Goal: Task Accomplishment & Management: Complete application form

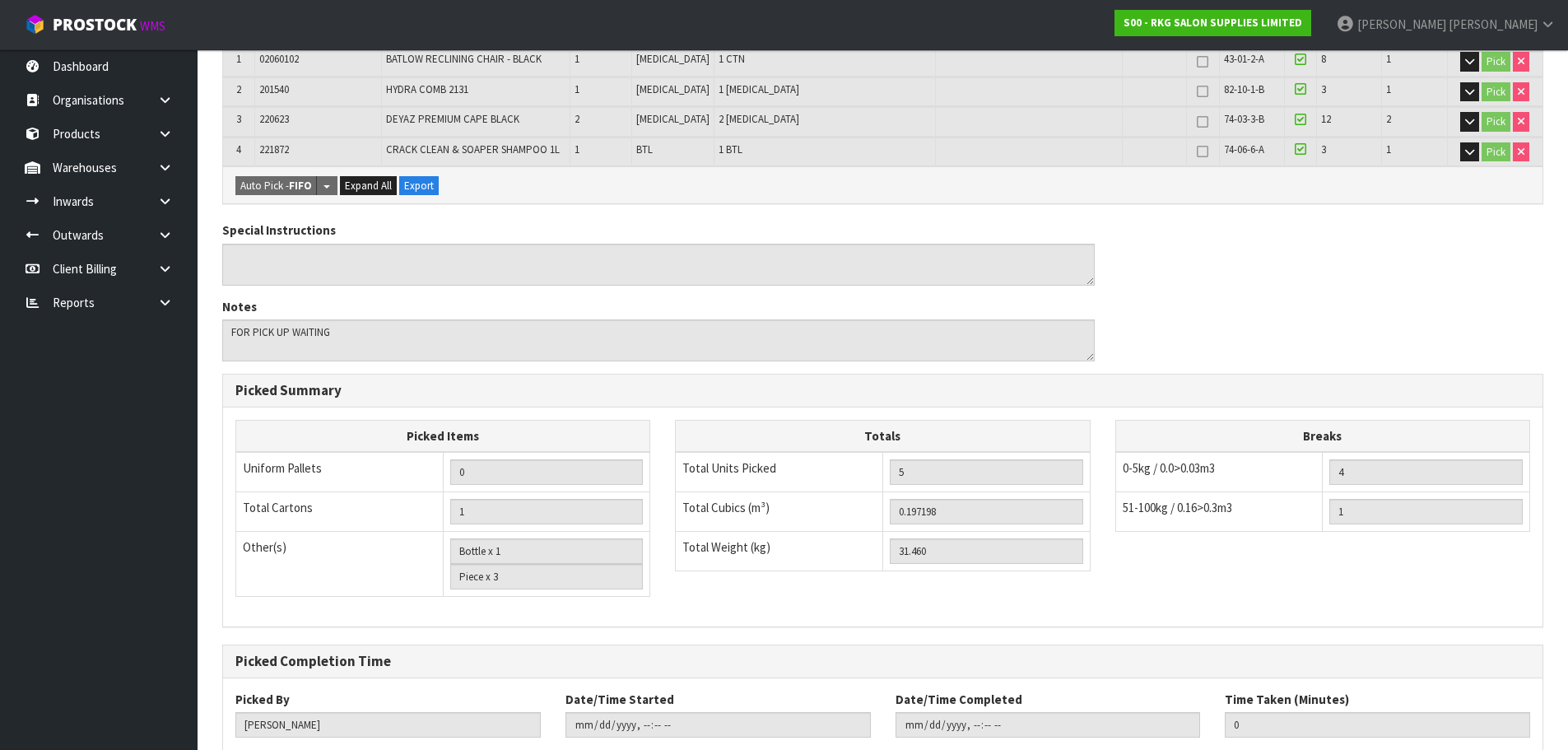
scroll to position [453, 0]
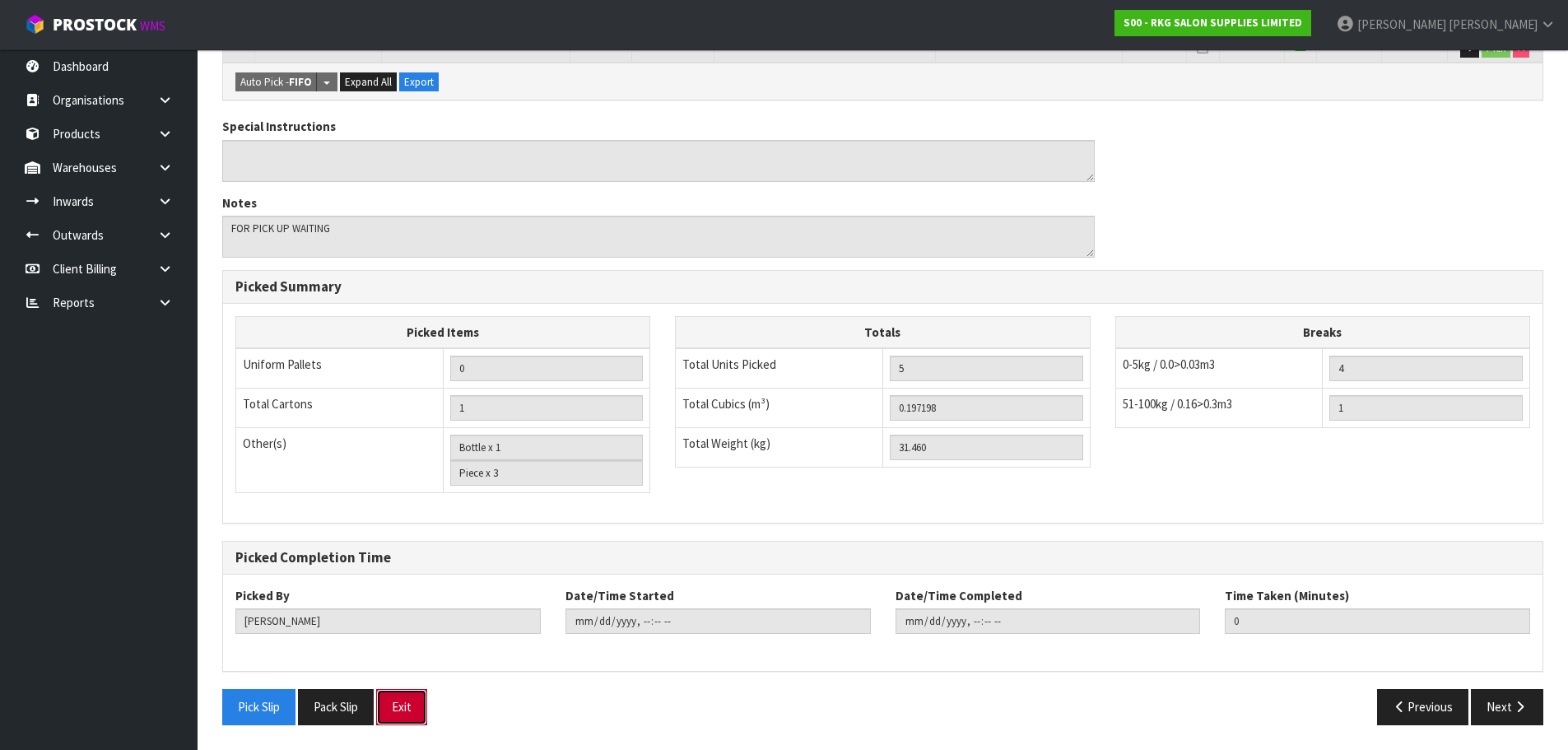
click at [424, 708] on button "Exit" at bounding box center [402, 707] width 51 height 35
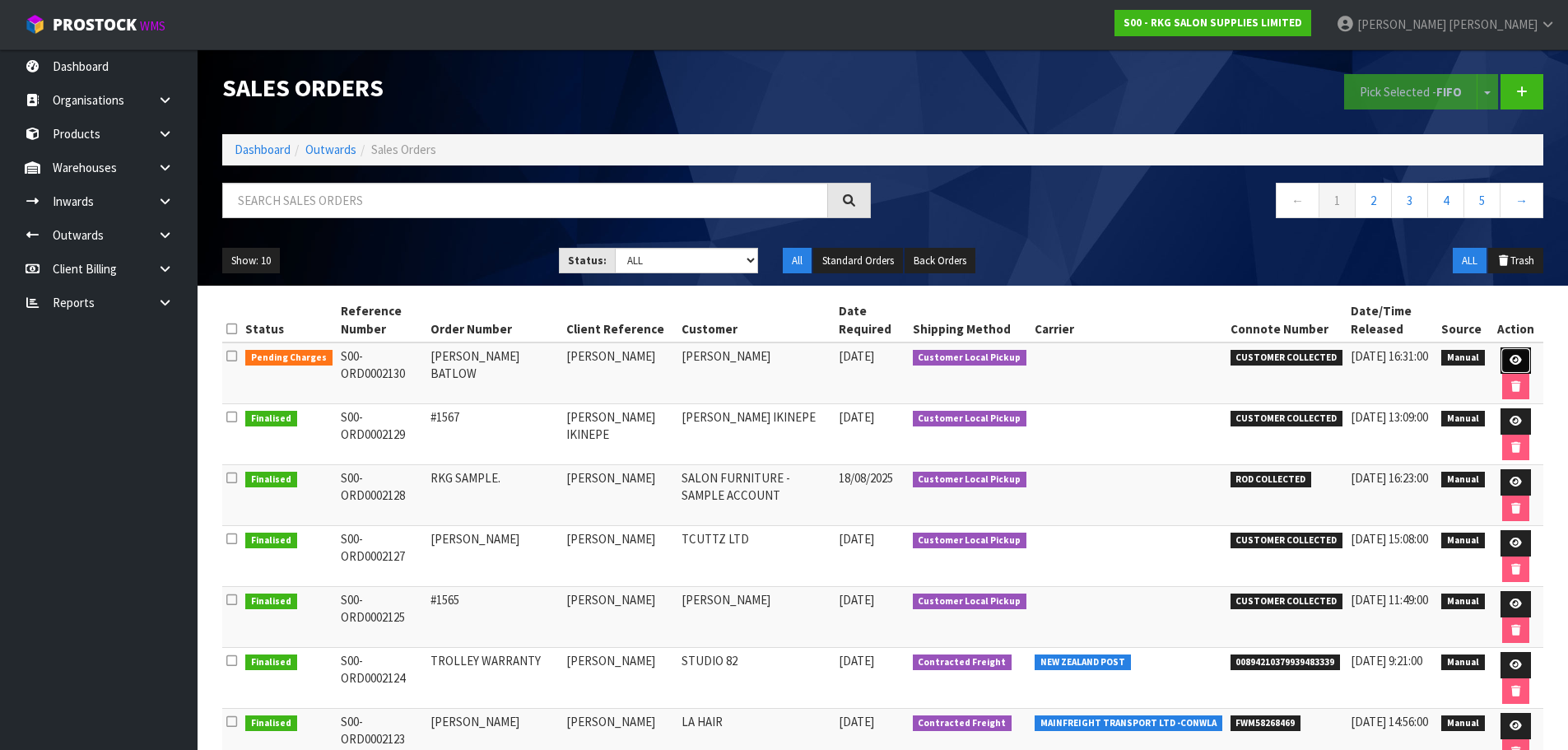
click at [1513, 363] on icon at bounding box center [1516, 360] width 12 height 11
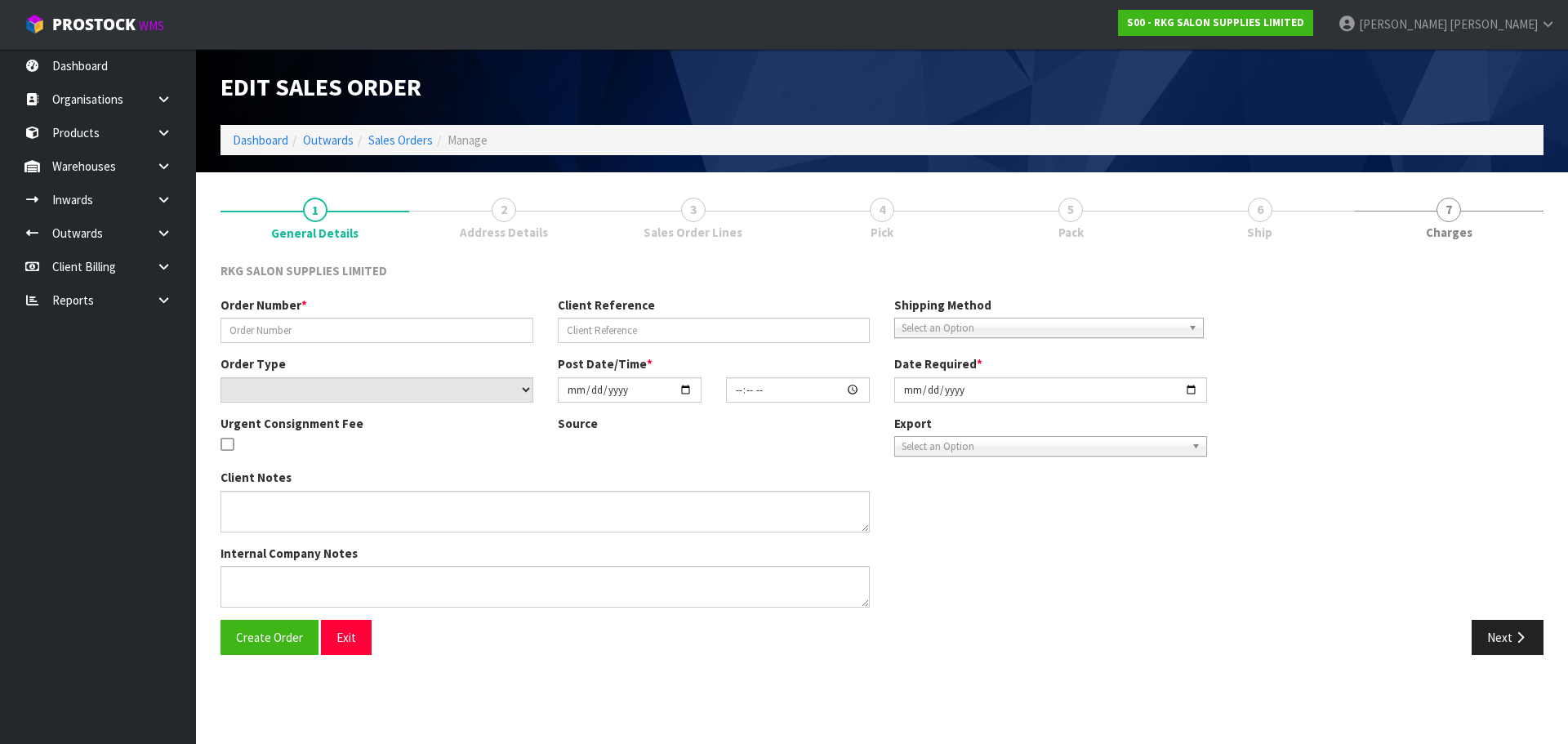
type input "[PERSON_NAME] BATLOW"
type input "[PERSON_NAME]"
select select "number:0"
type input "[DATE]"
type input "00:00:00.000"
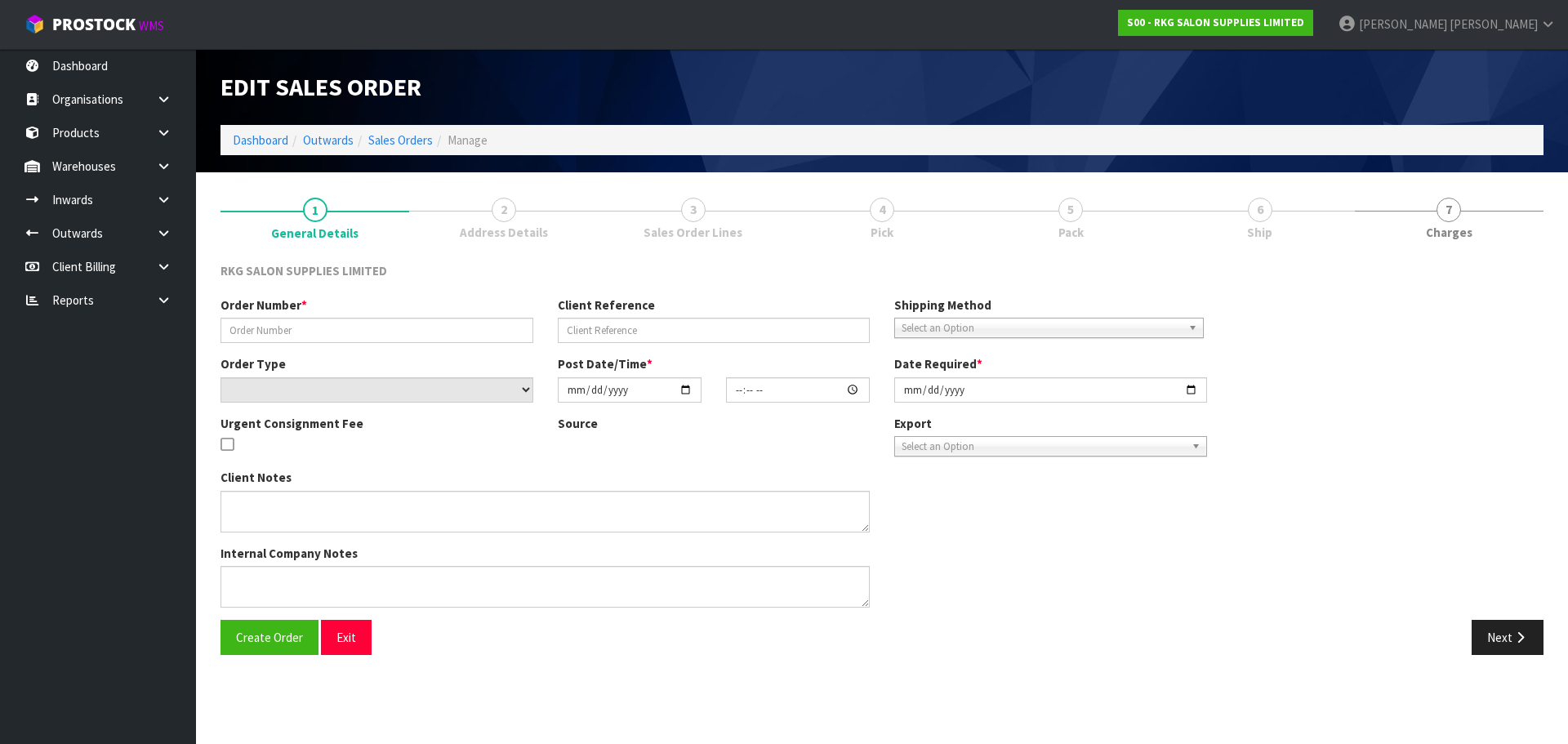
type input "[DATE]"
type textarea "FOR PICK UP WAITING"
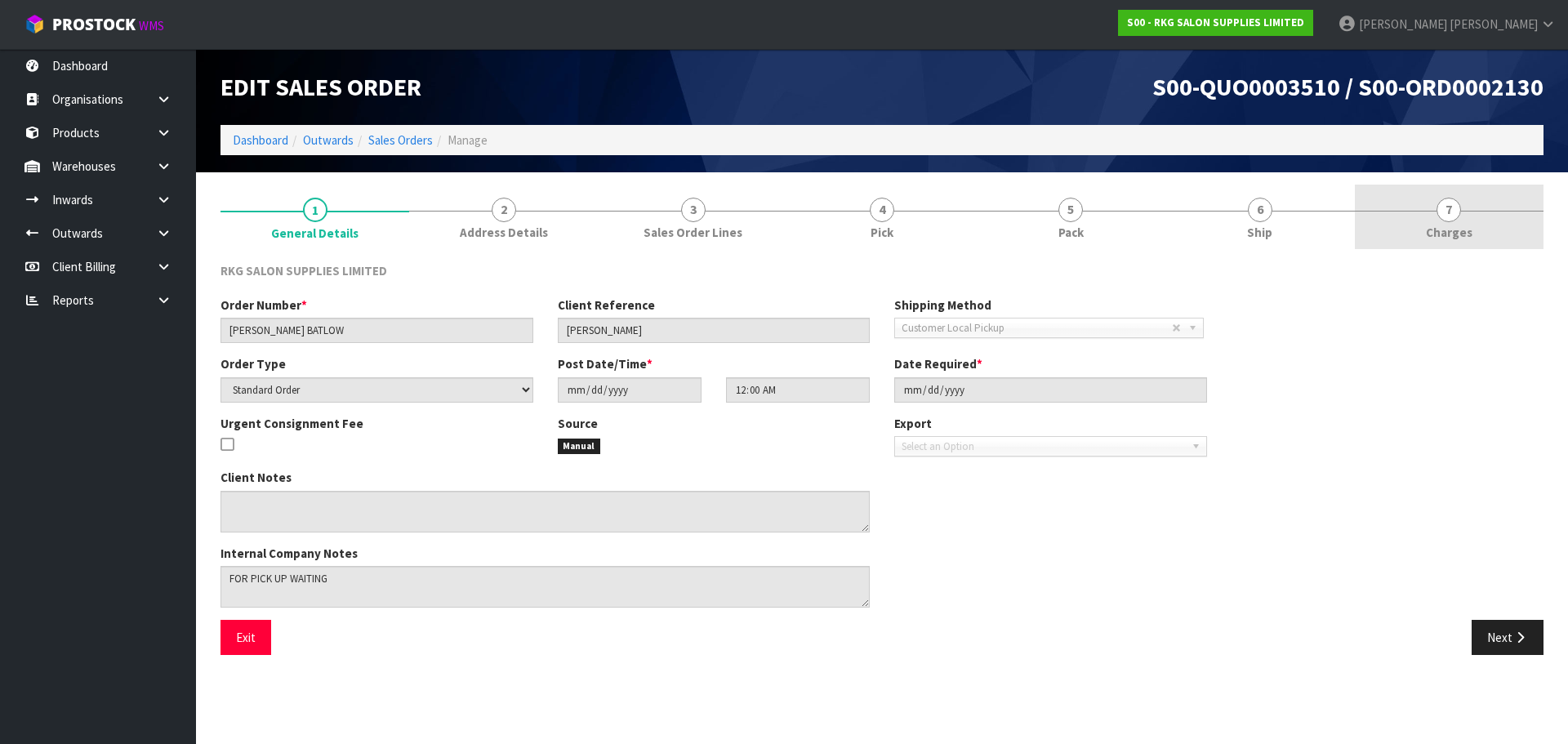
click at [1448, 209] on span "7" at bounding box center [1449, 210] width 25 height 25
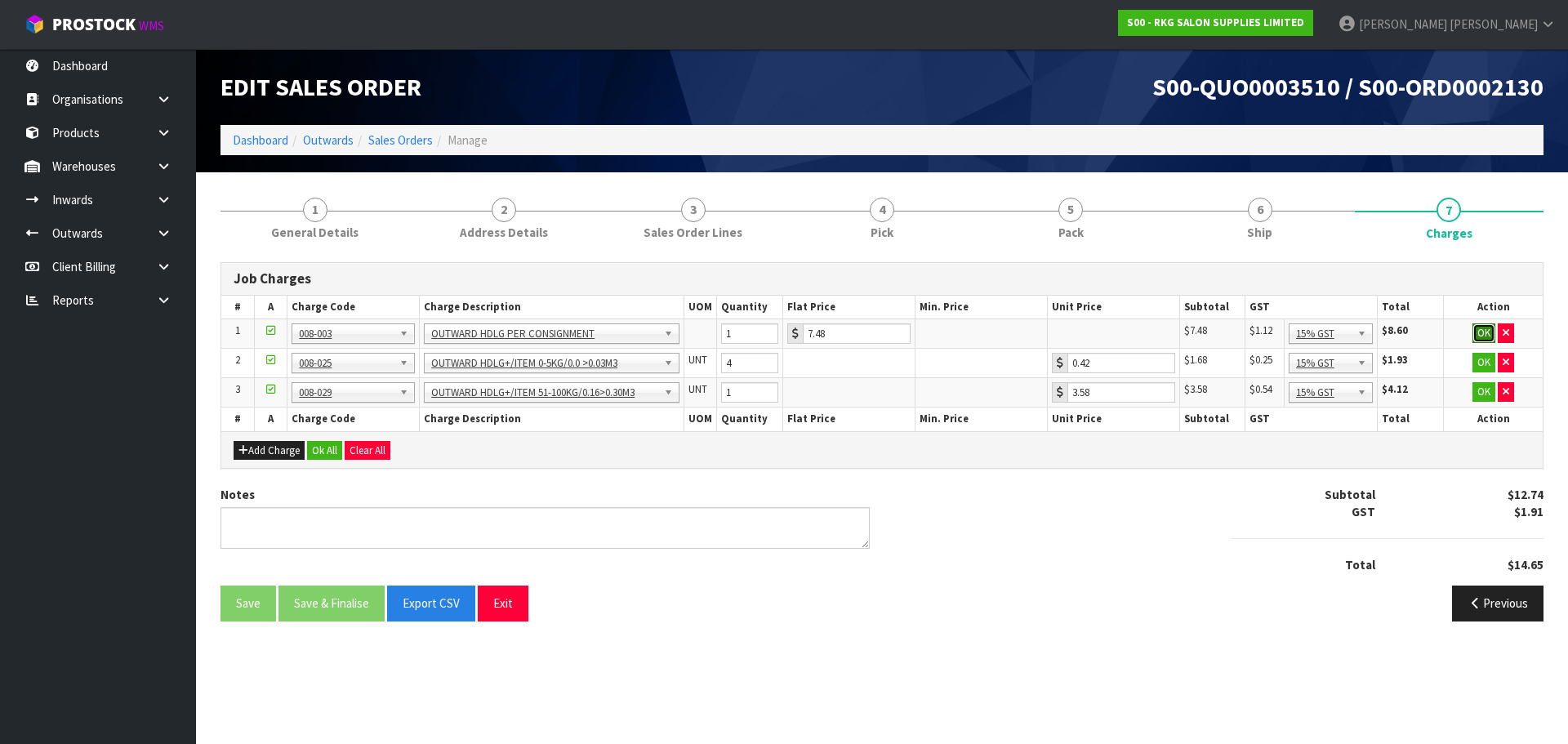
click at [1483, 330] on button "OK" at bounding box center [1484, 333] width 23 height 19
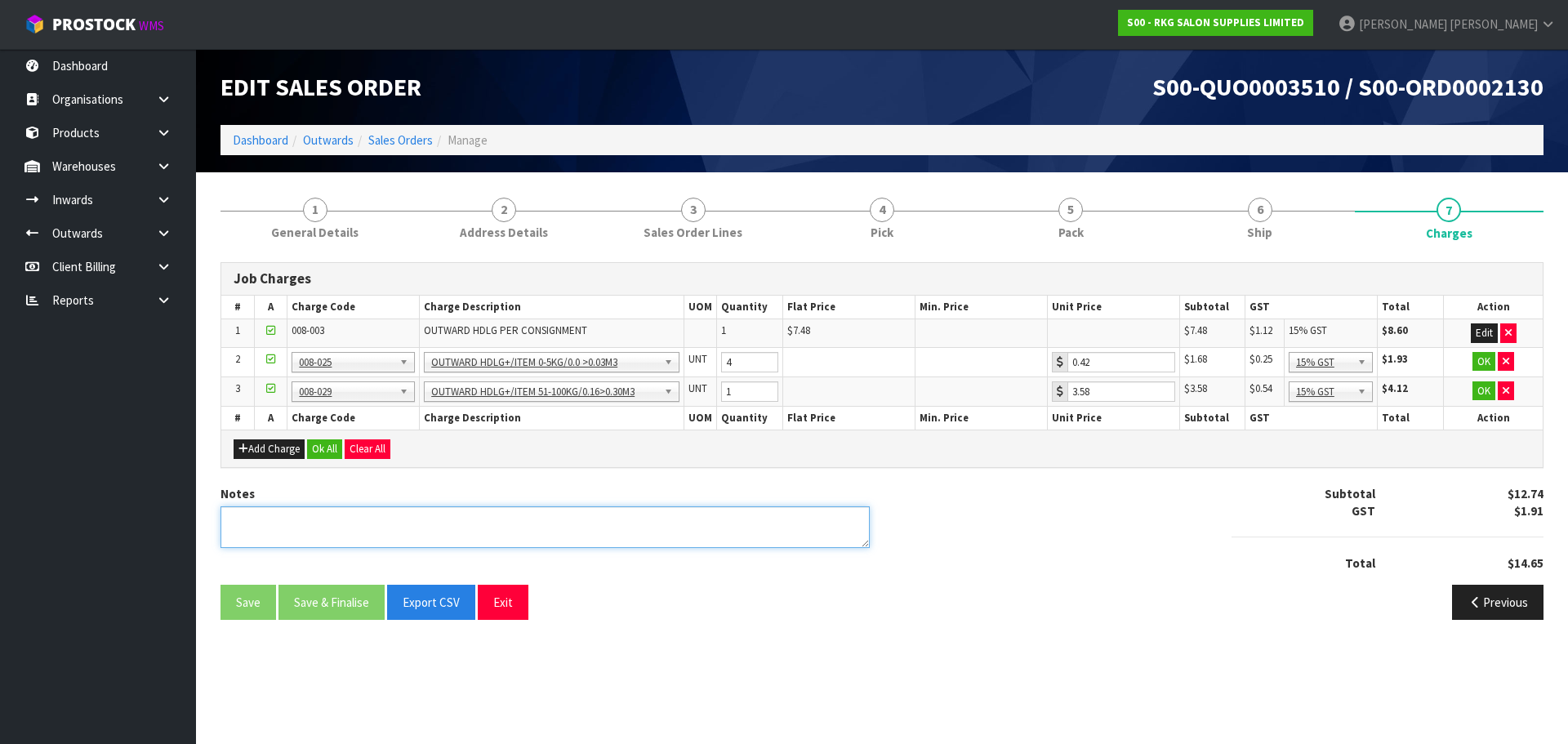
click at [465, 516] on textarea at bounding box center [545, 528] width 649 height 42
type textarea "S"
type textarea "SMALL ITEMS PICKED BY MARIE"
click at [1507, 362] on icon "button" at bounding box center [1506, 361] width 6 height 11
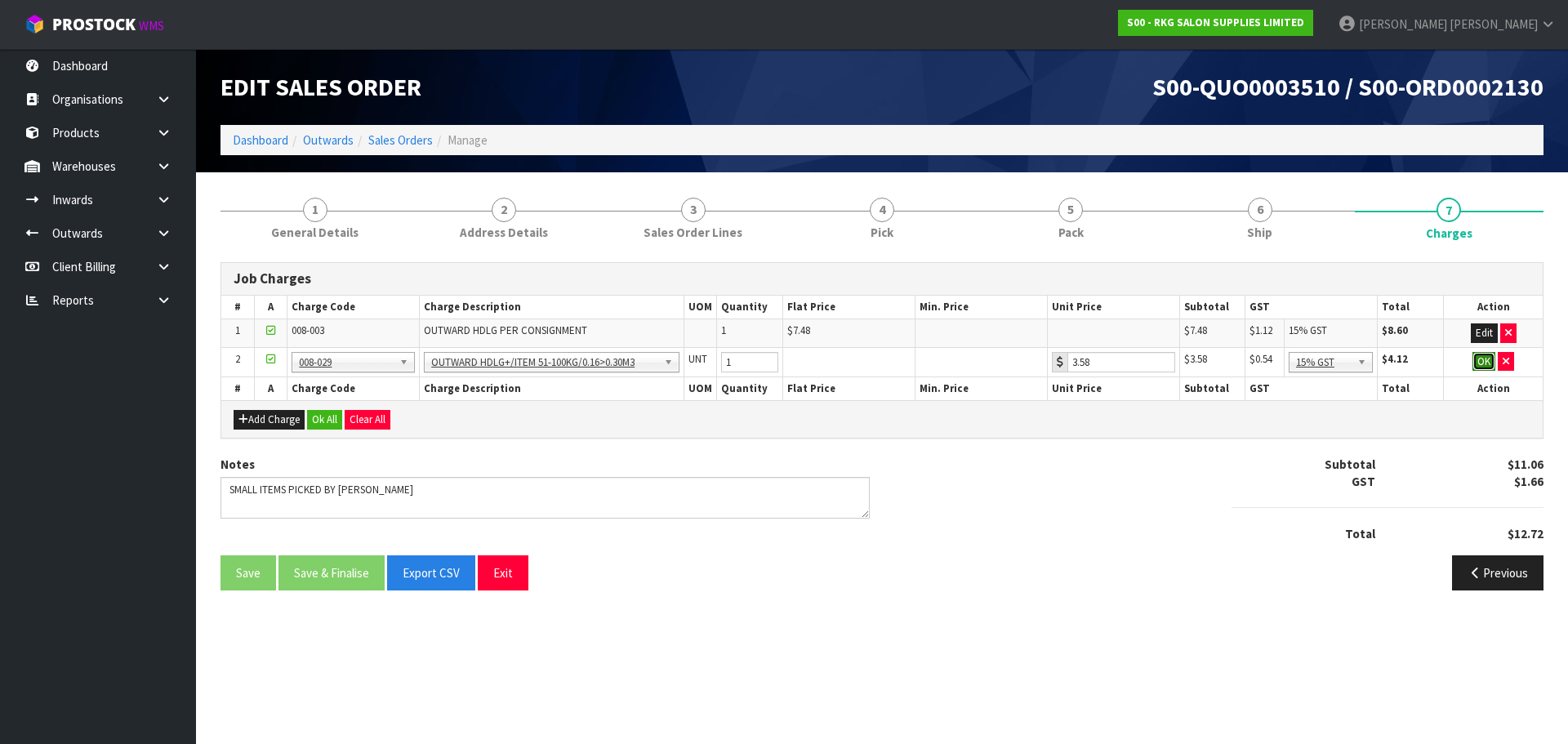
click at [1483, 358] on button "OK" at bounding box center [1484, 362] width 23 height 19
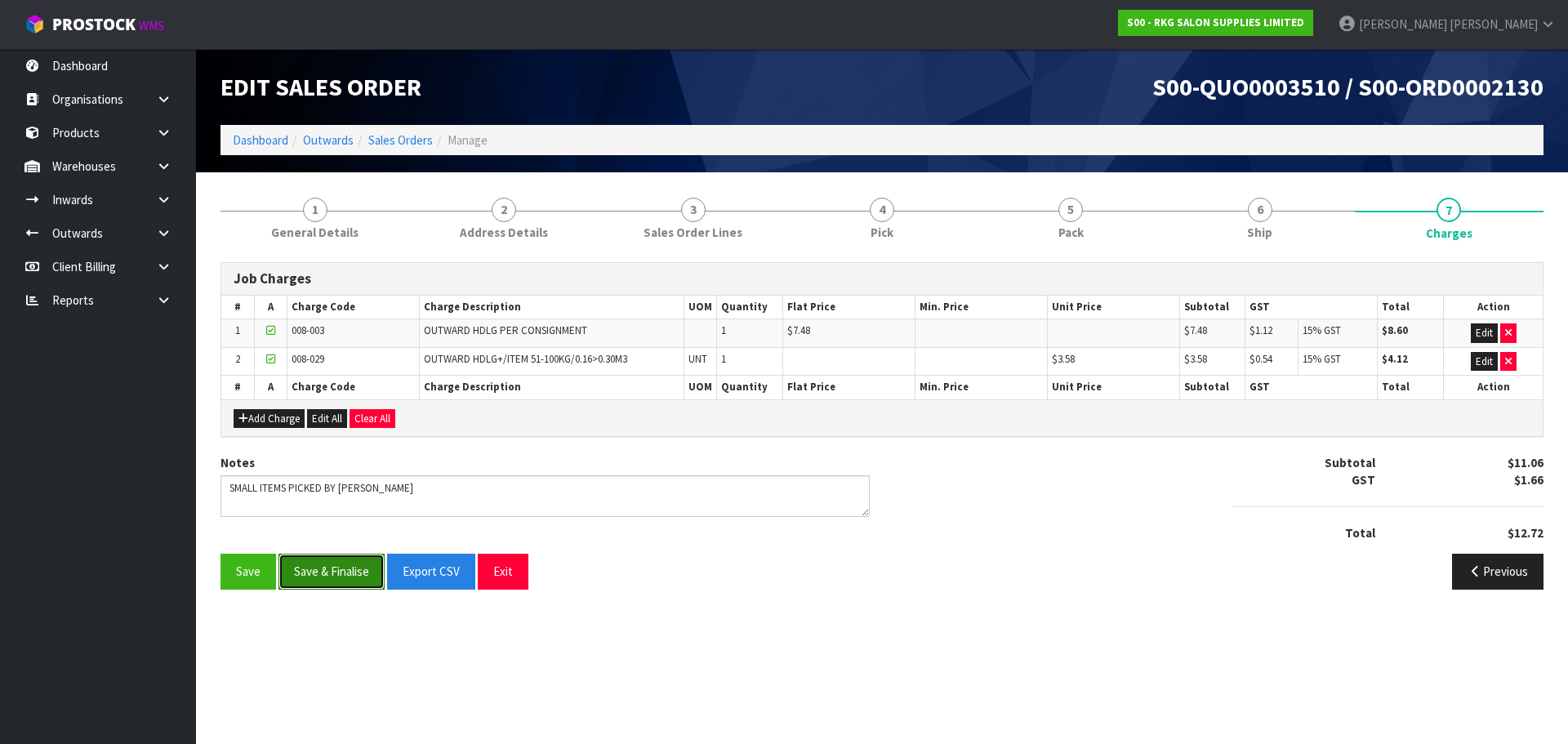
click at [336, 569] on button "Save & Finalise" at bounding box center [331, 571] width 106 height 35
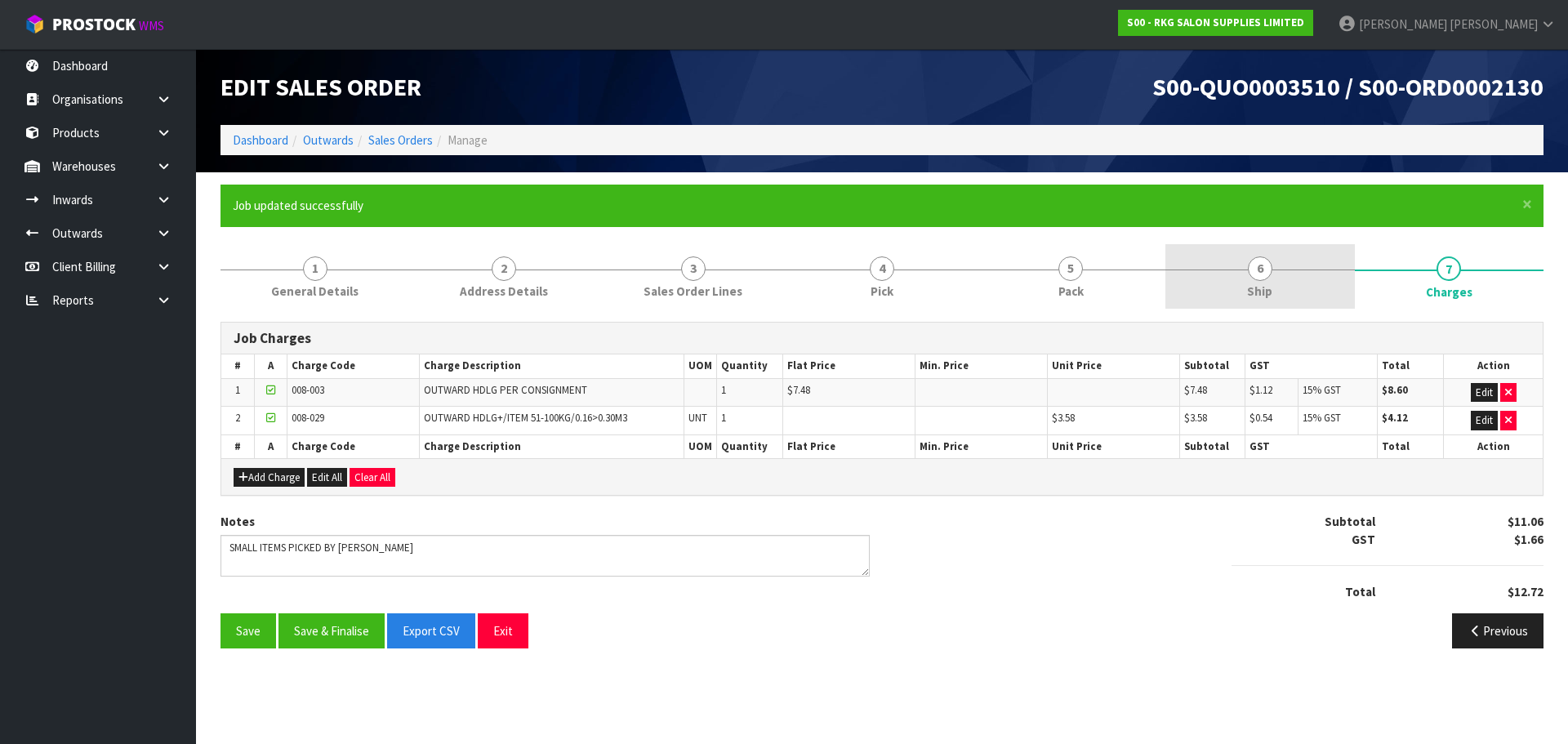
click at [1259, 271] on span "6" at bounding box center [1260, 269] width 25 height 25
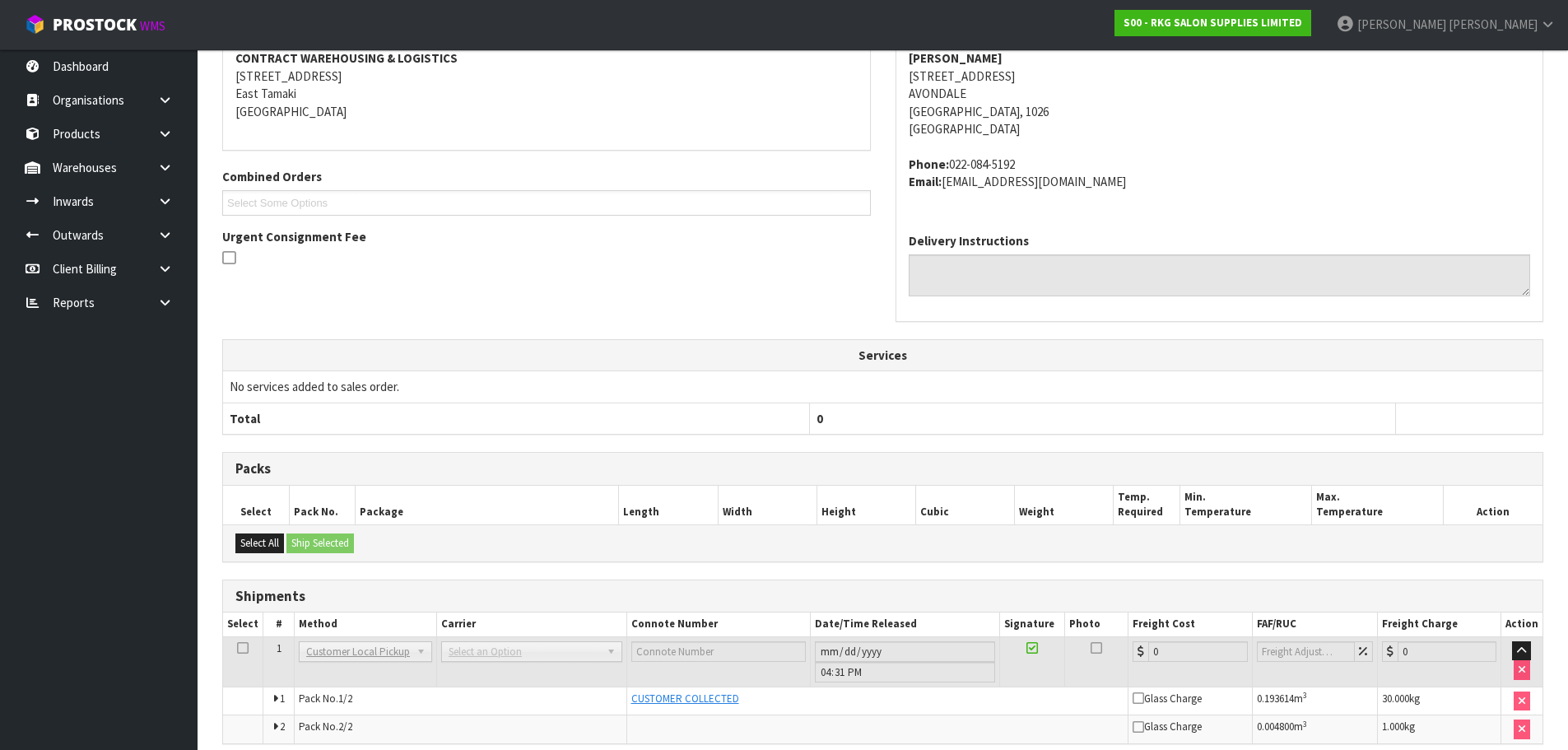
scroll to position [392, 0]
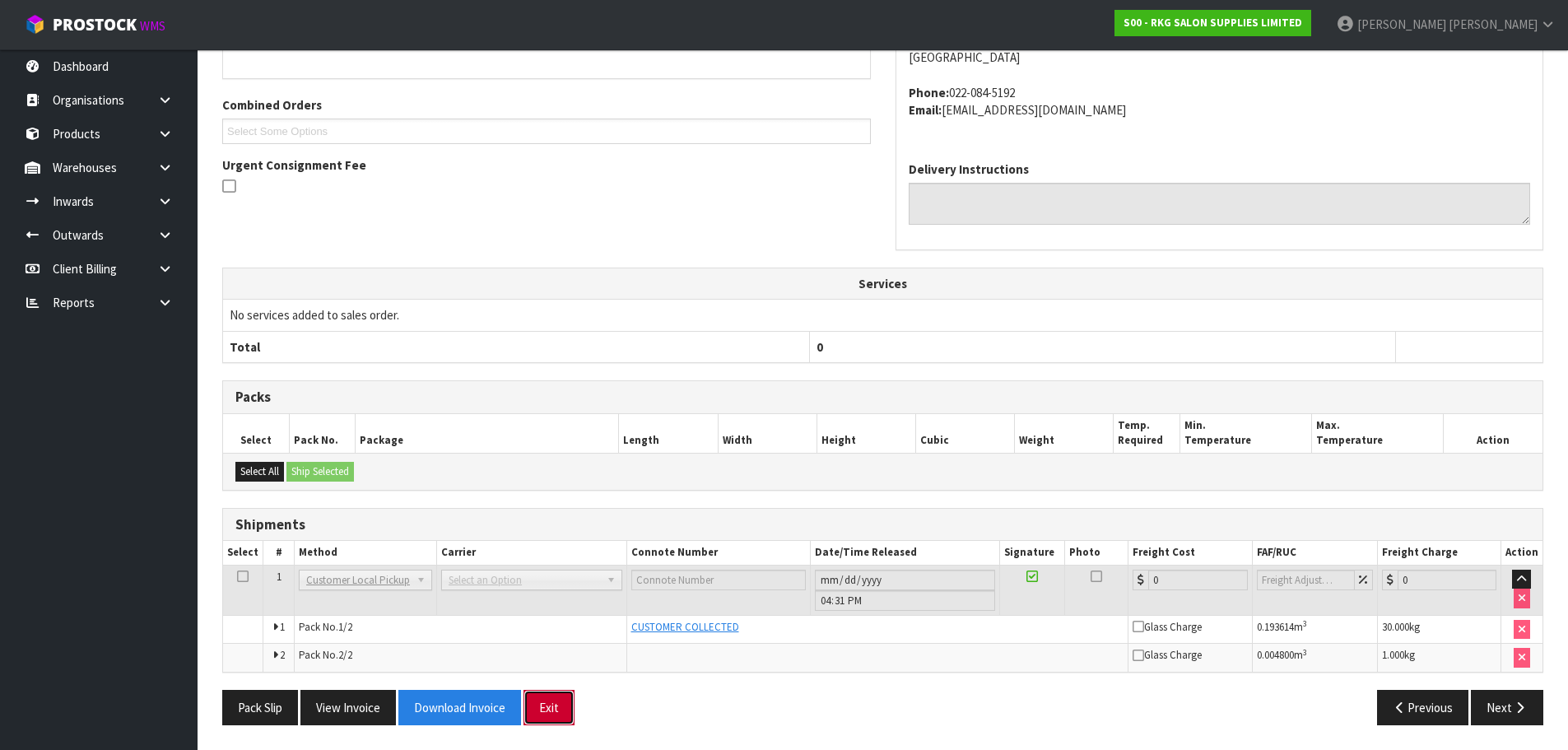
click at [557, 715] on button "Exit" at bounding box center [549, 708] width 51 height 35
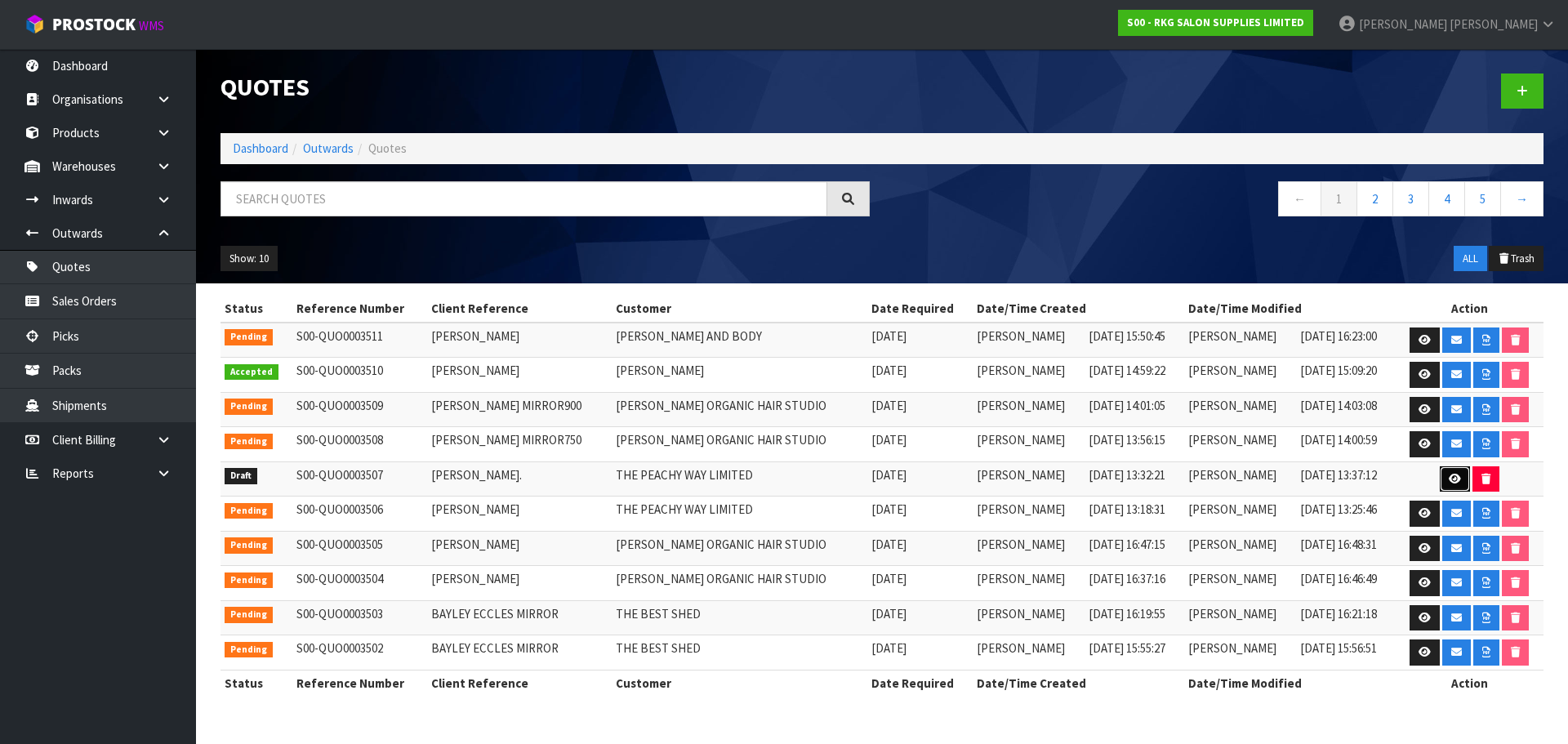
click at [1451, 483] on icon at bounding box center [1455, 479] width 12 height 11
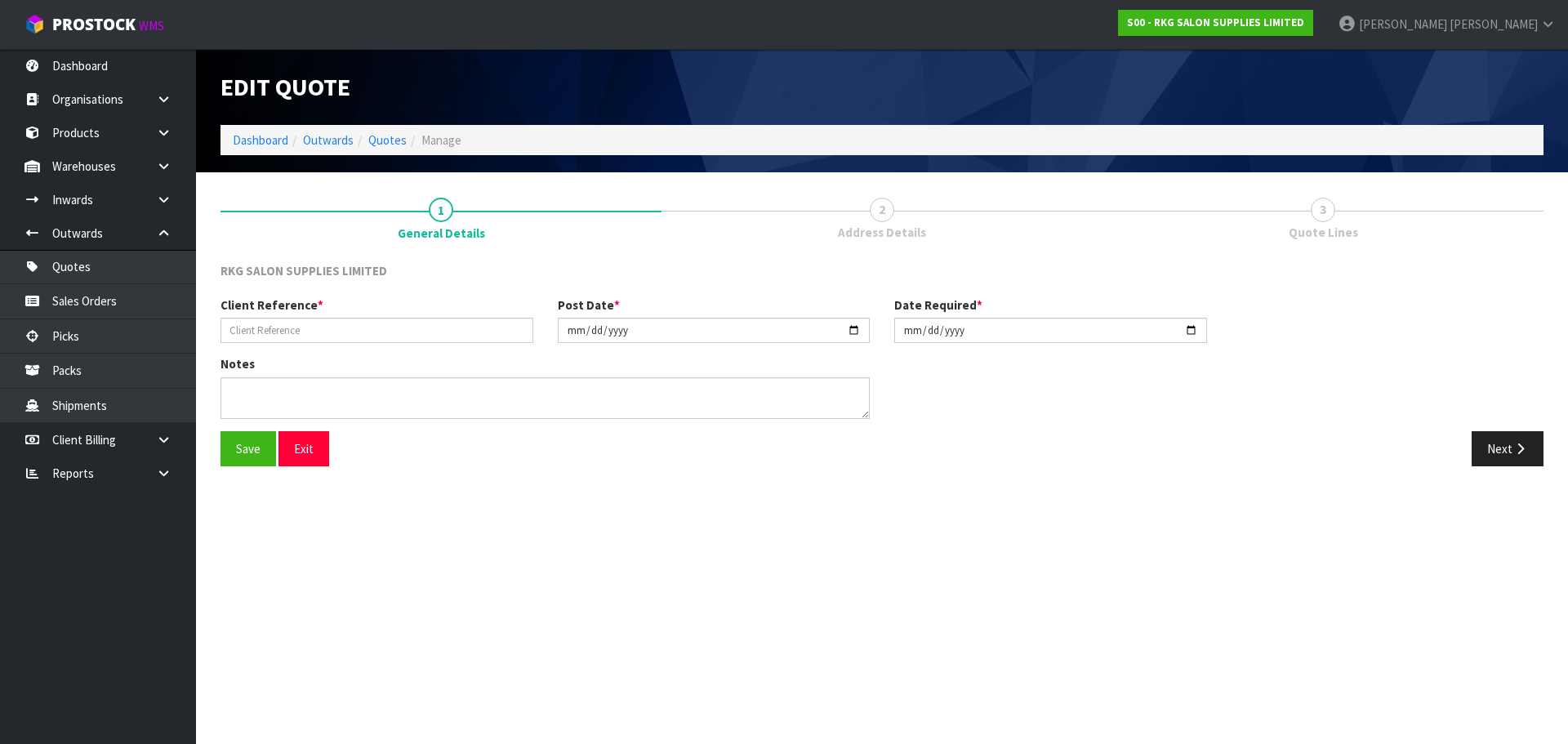
type input "[PERSON_NAME]."
type input "[DATE]"
type textarea "FOR LED MIRROR"
drag, startPoint x: 1502, startPoint y: 451, endPoint x: 701, endPoint y: 464, distance: 801.1
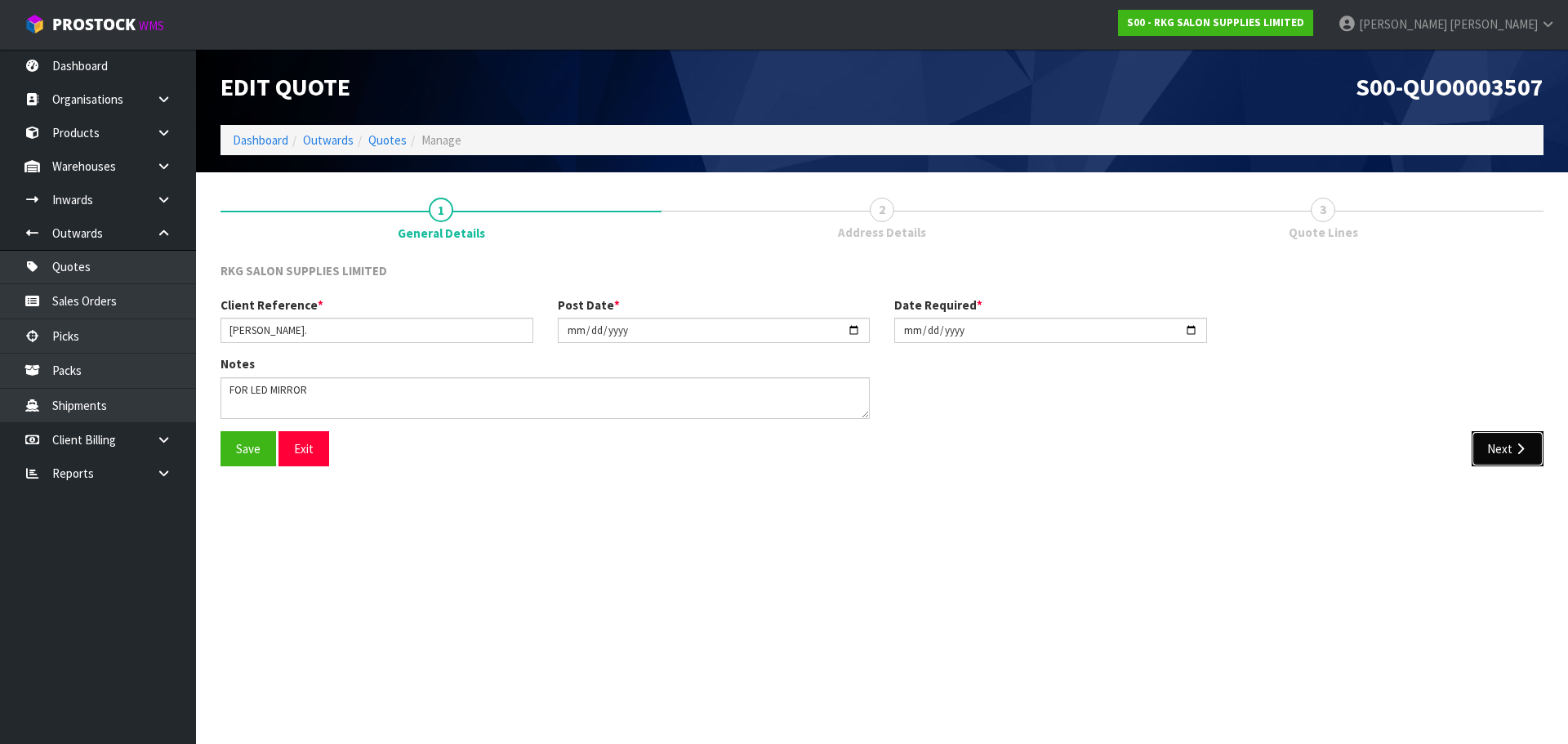
click at [1503, 451] on button "Next" at bounding box center [1508, 449] width 72 height 35
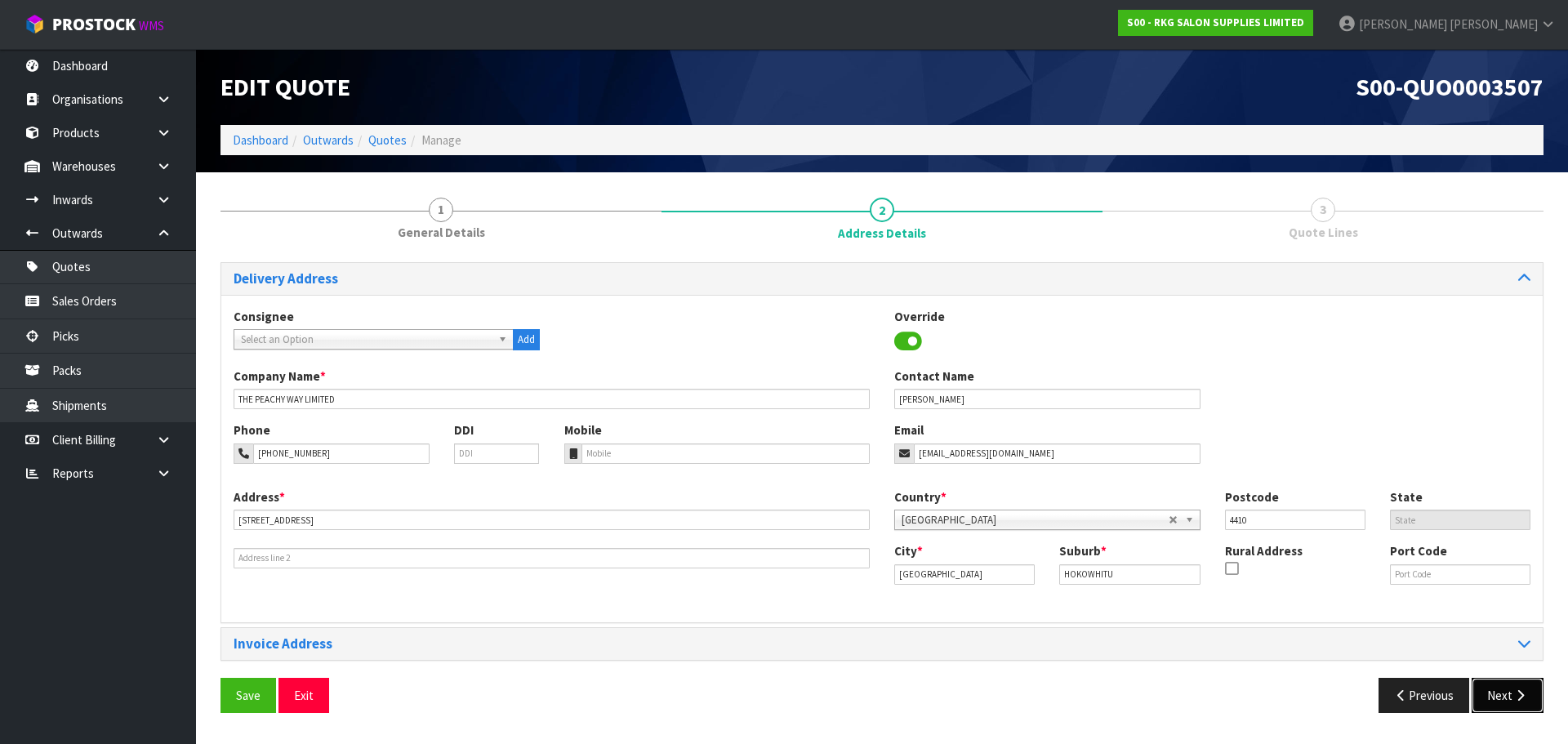
drag, startPoint x: 1495, startPoint y: 698, endPoint x: 1453, endPoint y: 687, distance: 43.4
click at [1495, 698] on button "Next" at bounding box center [1508, 695] width 72 height 35
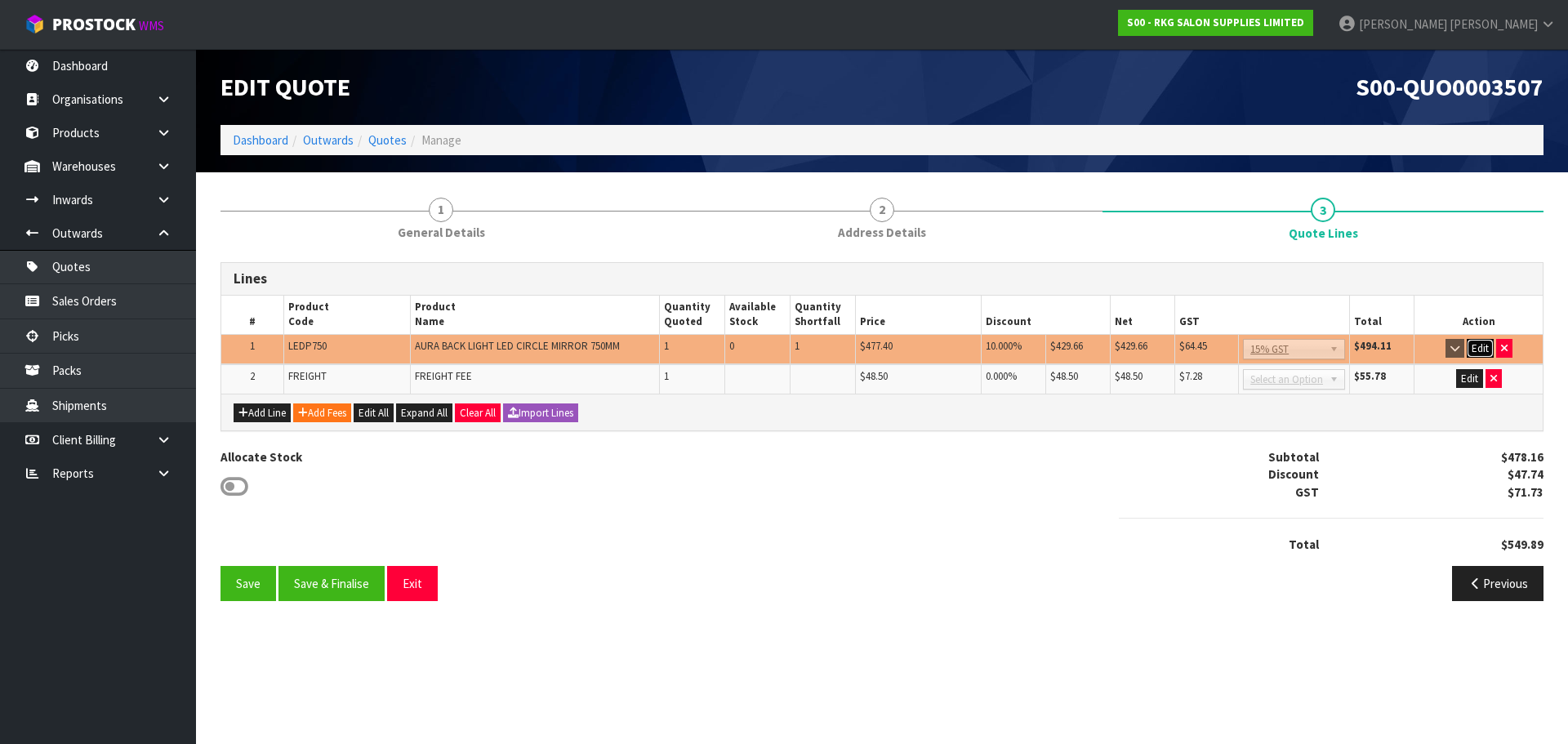
click at [1485, 350] on button "Edit" at bounding box center [1480, 349] width 27 height 19
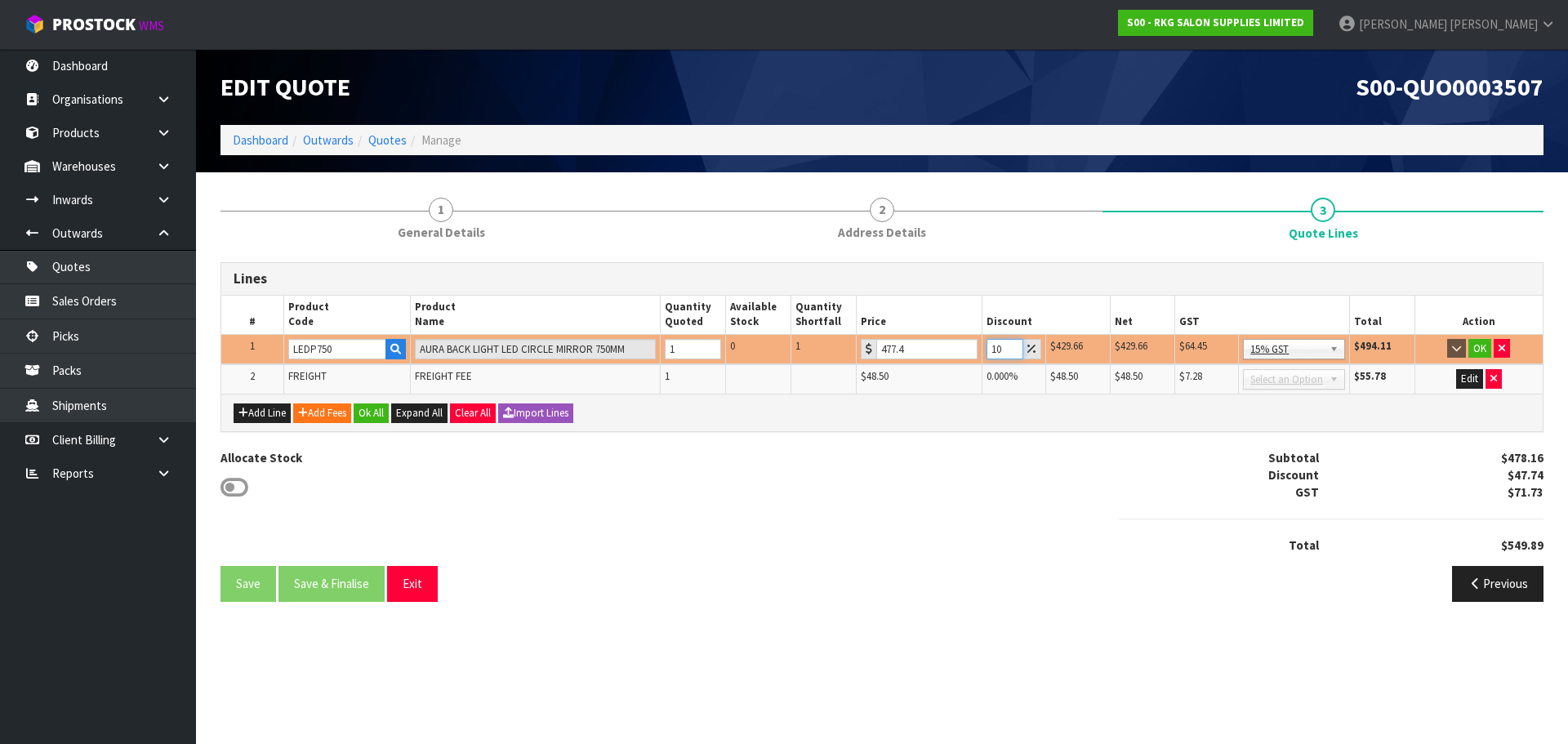
drag, startPoint x: 998, startPoint y: 349, endPoint x: 985, endPoint y: 349, distance: 13.0
click at [987, 349] on input "10" at bounding box center [1005, 349] width 38 height 20
drag, startPoint x: 998, startPoint y: 350, endPoint x: 982, endPoint y: 348, distance: 16.1
click at [982, 348] on td "10" at bounding box center [1014, 349] width 65 height 30
type input "15"
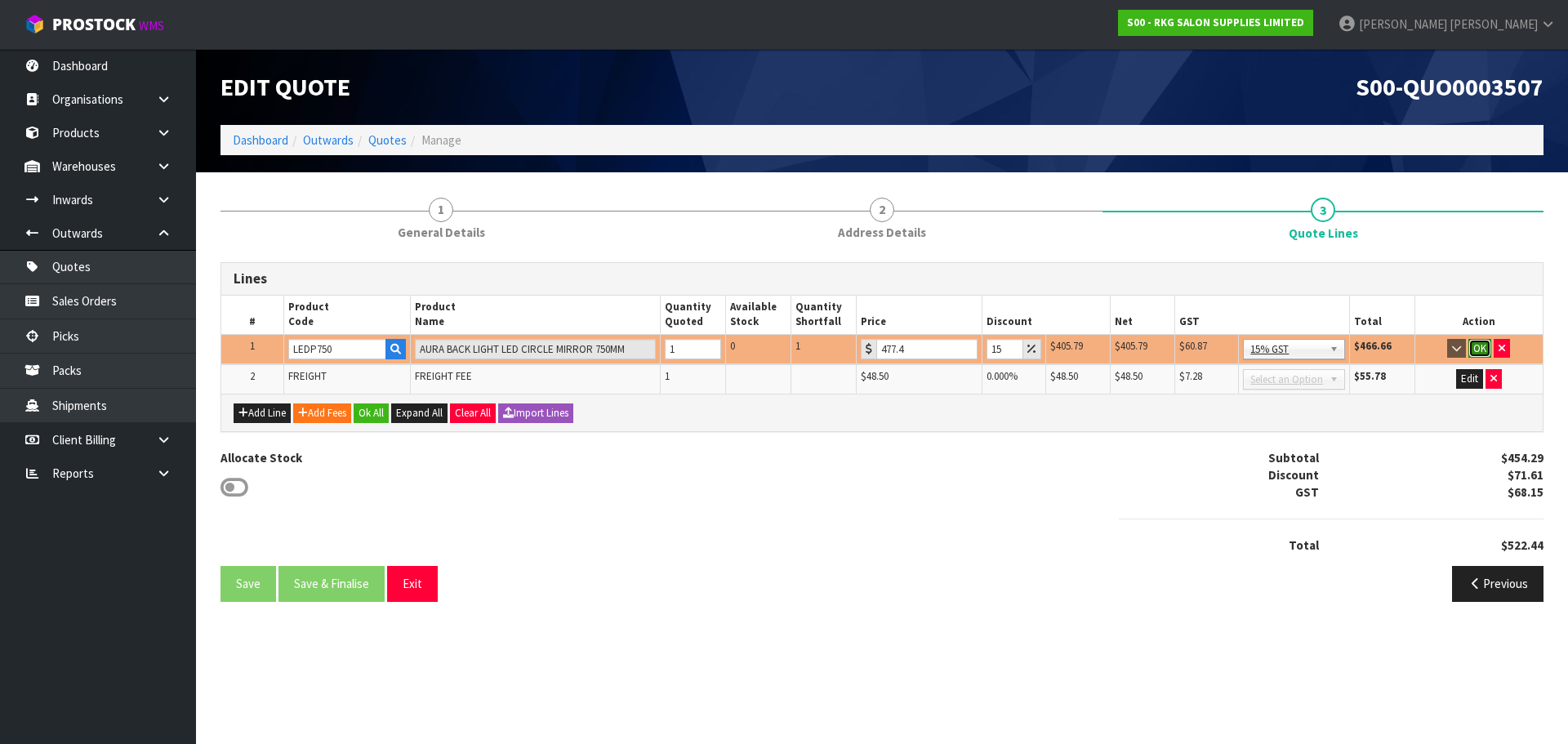
click at [1478, 348] on button "OK" at bounding box center [1480, 349] width 23 height 19
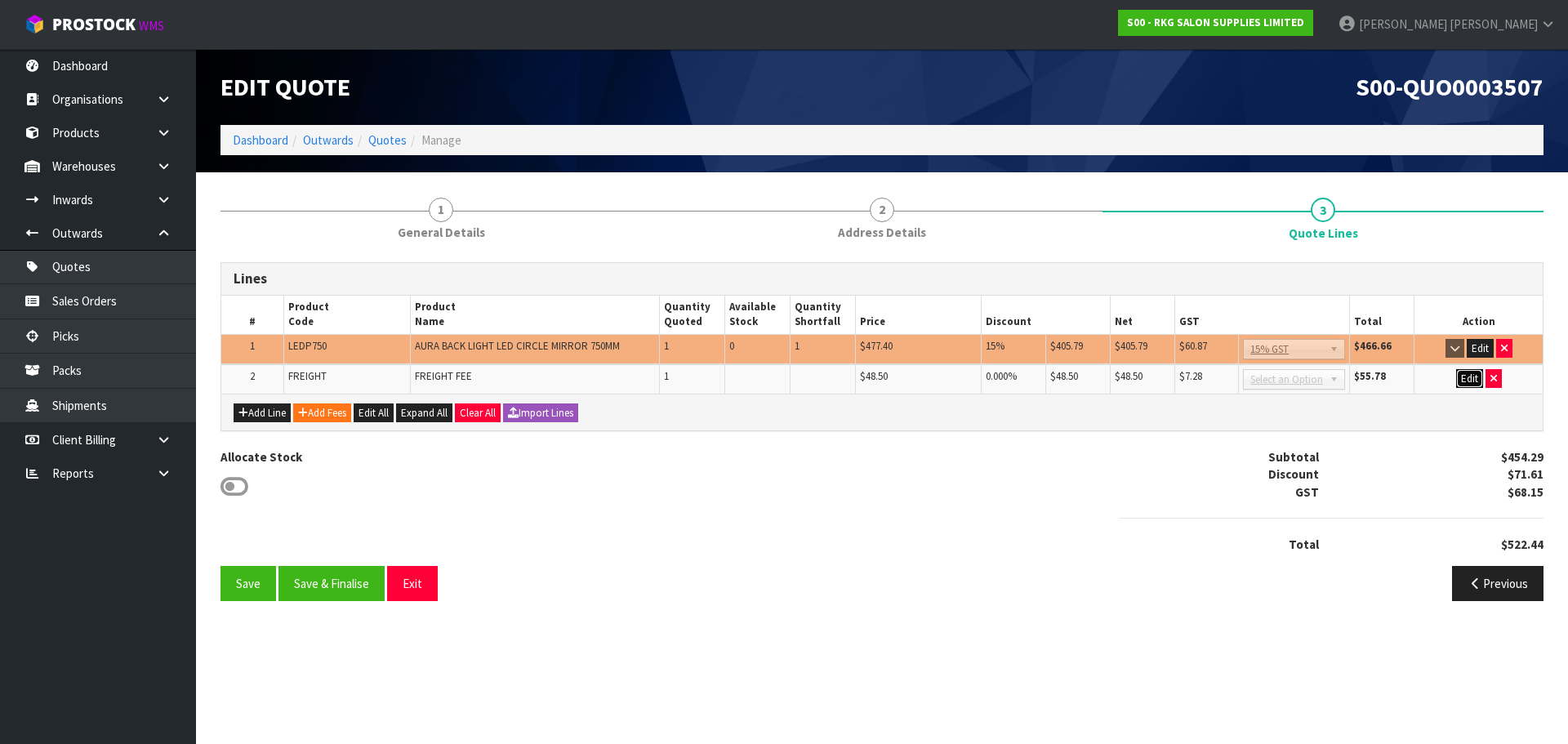
click at [1461, 379] on button "Edit" at bounding box center [1470, 379] width 27 height 19
drag, startPoint x: 905, startPoint y: 379, endPoint x: 869, endPoint y: 372, distance: 36.7
click at [869, 372] on div "48.5" at bounding box center [918, 379] width 117 height 20
type input "42.40"
click at [1502, 379] on td "OK" at bounding box center [1479, 379] width 128 height 30
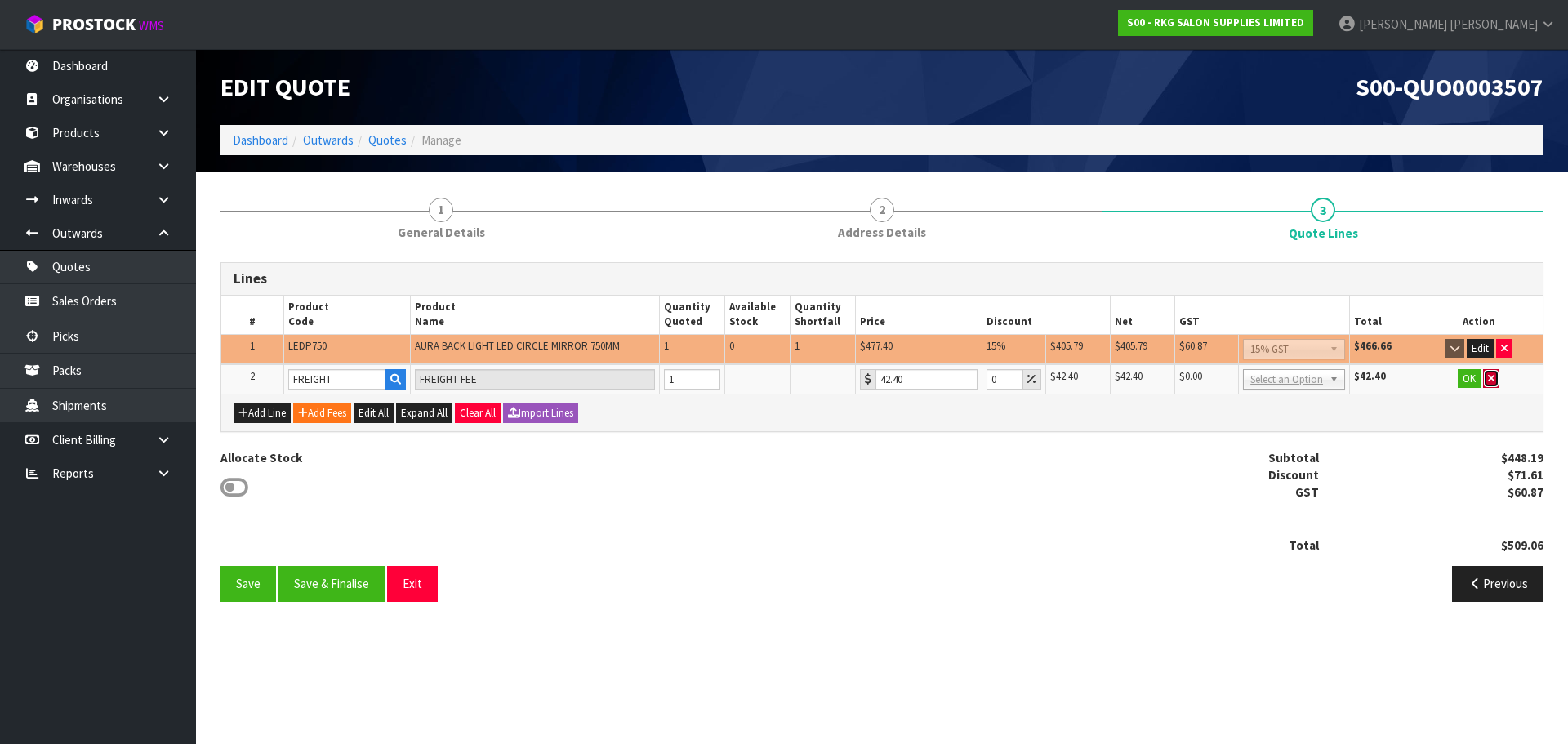
click at [1492, 379] on icon "button" at bounding box center [1491, 379] width 6 height 11
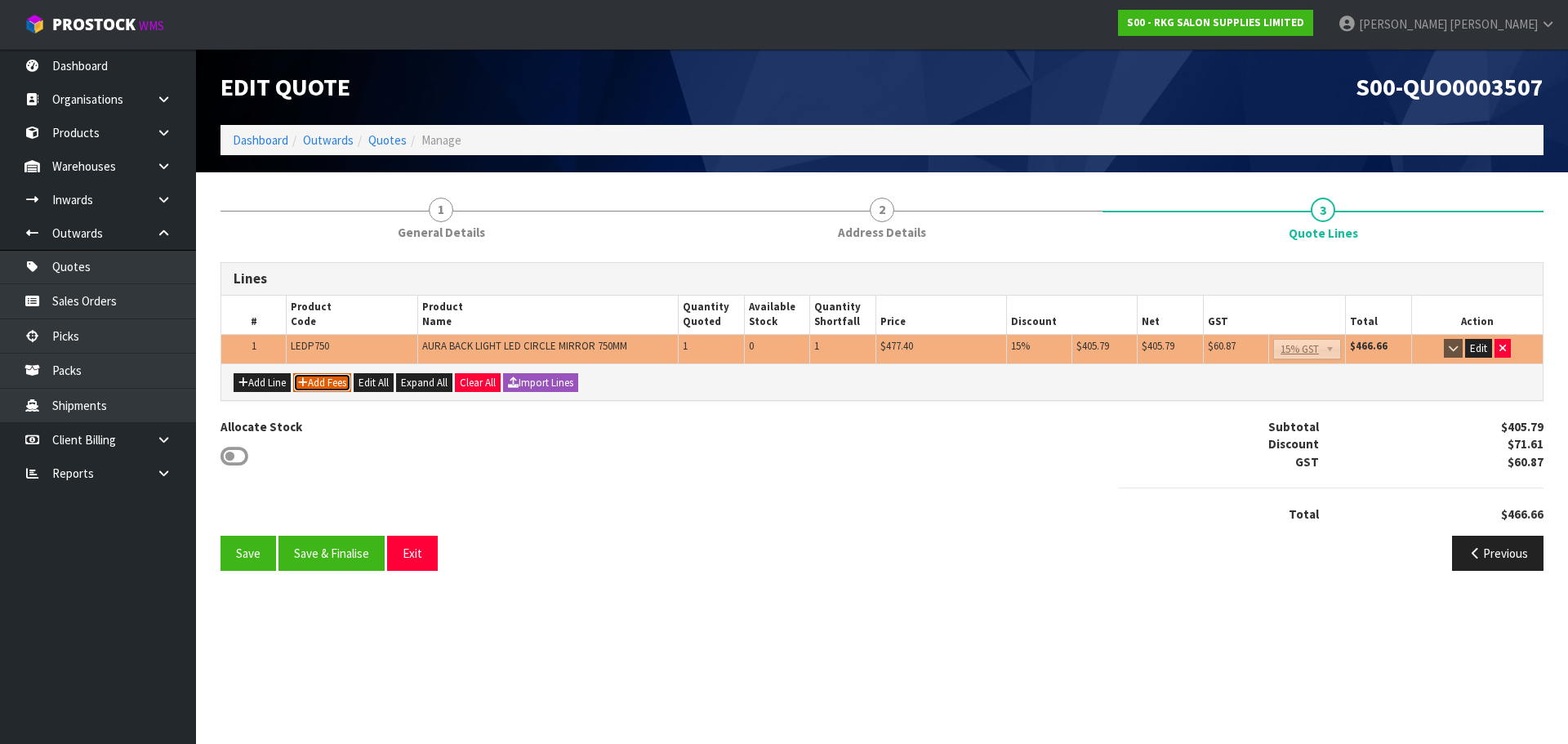
click at [324, 383] on button "Add Fees" at bounding box center [323, 383] width 58 height 19
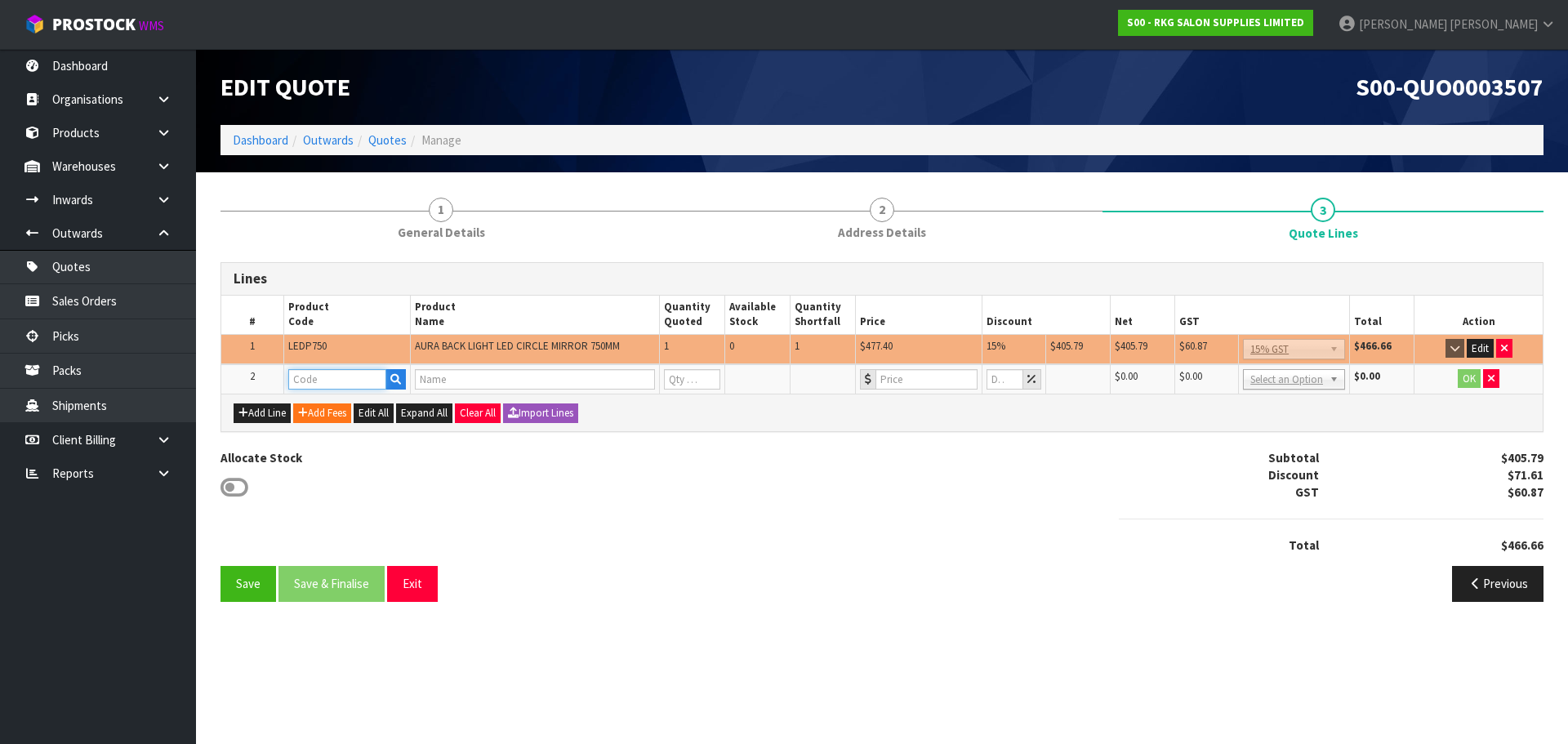
click at [330, 379] on input "text" at bounding box center [337, 379] width 98 height 20
type input "FRE"
click at [349, 406] on link "FRE IGHT" at bounding box center [353, 407] width 129 height 22
type input "FREIGHT"
type input "FREIGHT FEE"
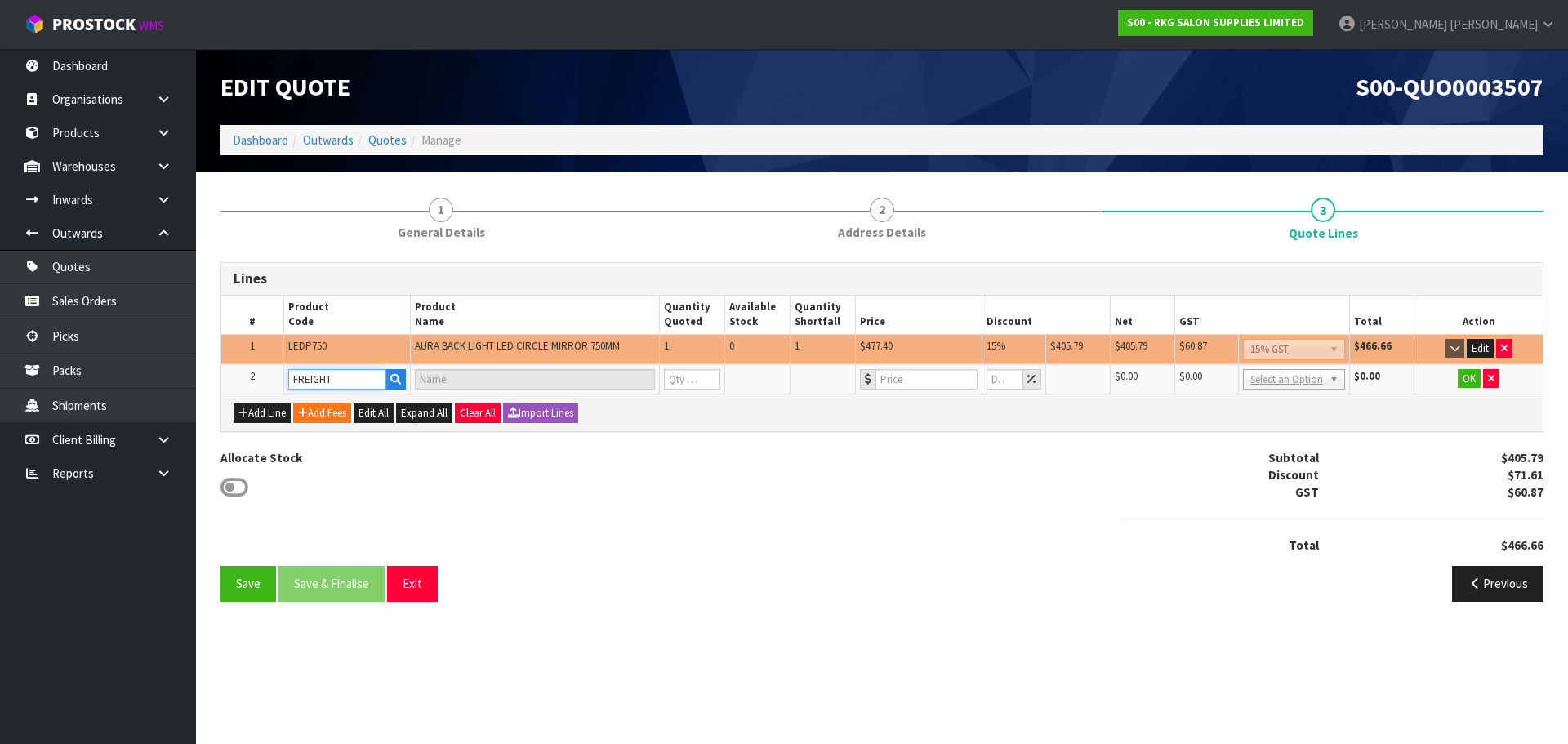
type input "1"
type input "0"
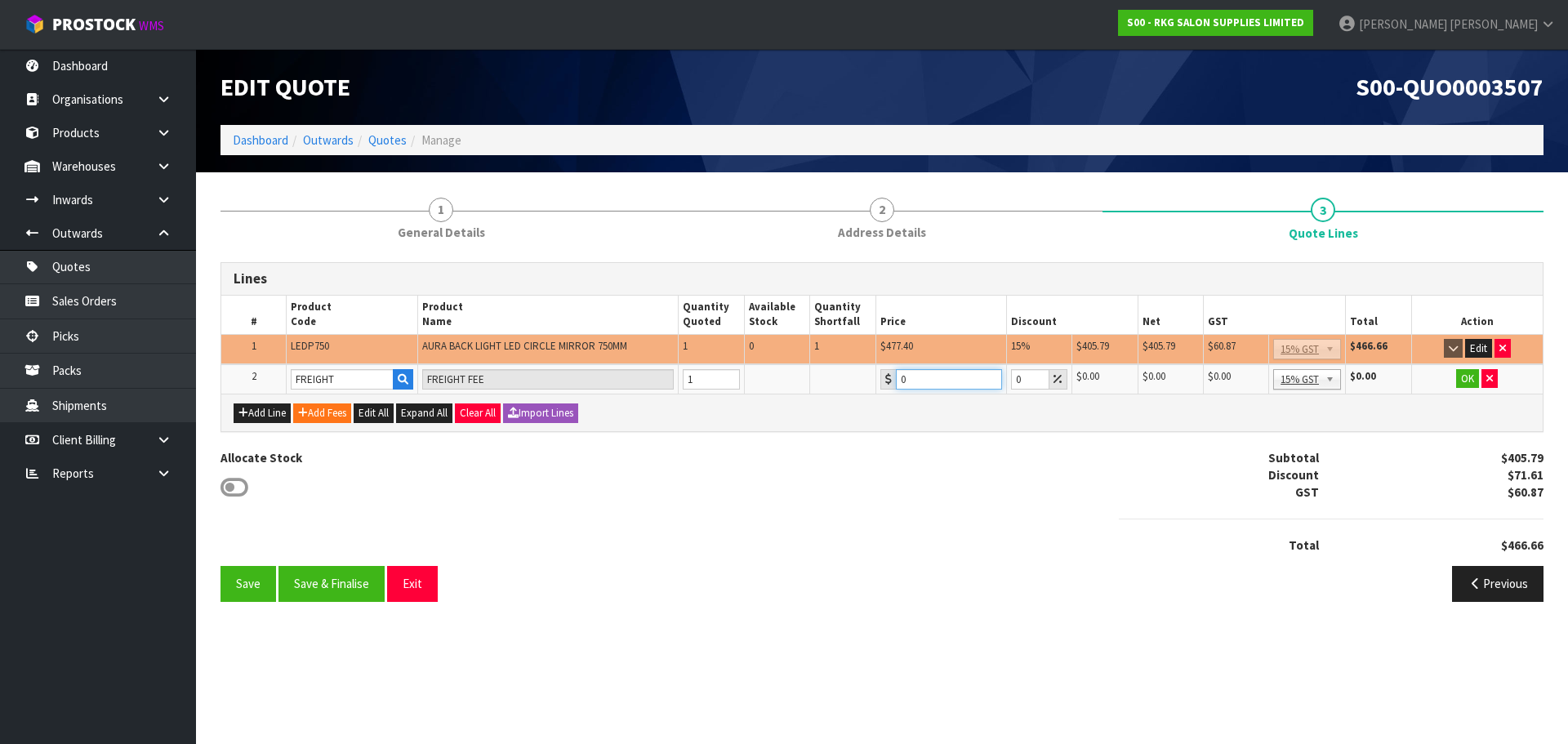
drag, startPoint x: 912, startPoint y: 378, endPoint x: 892, endPoint y: 378, distance: 20.0
click at [892, 378] on div "0" at bounding box center [941, 379] width 122 height 20
type input "42.4"
click at [1460, 382] on button "OK" at bounding box center [1468, 379] width 23 height 19
click at [1479, 342] on button "Edit" at bounding box center [1479, 349] width 27 height 19
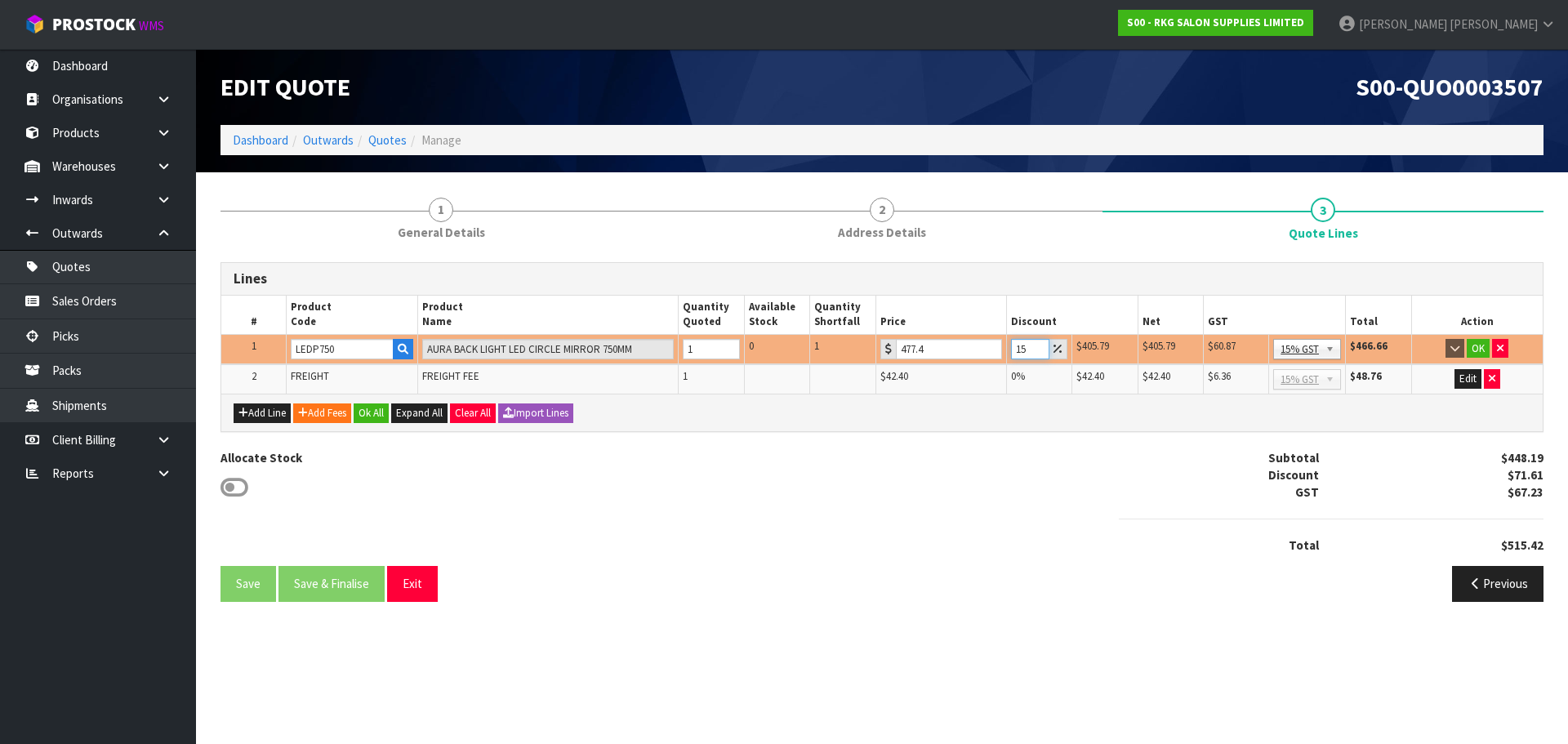
drag, startPoint x: 1026, startPoint y: 353, endPoint x: 1012, endPoint y: 353, distance: 14.0
click at [1012, 353] on input "15" at bounding box center [1031, 349] width 39 height 20
type input "10"
click at [1477, 352] on button "OK" at bounding box center [1479, 349] width 23 height 19
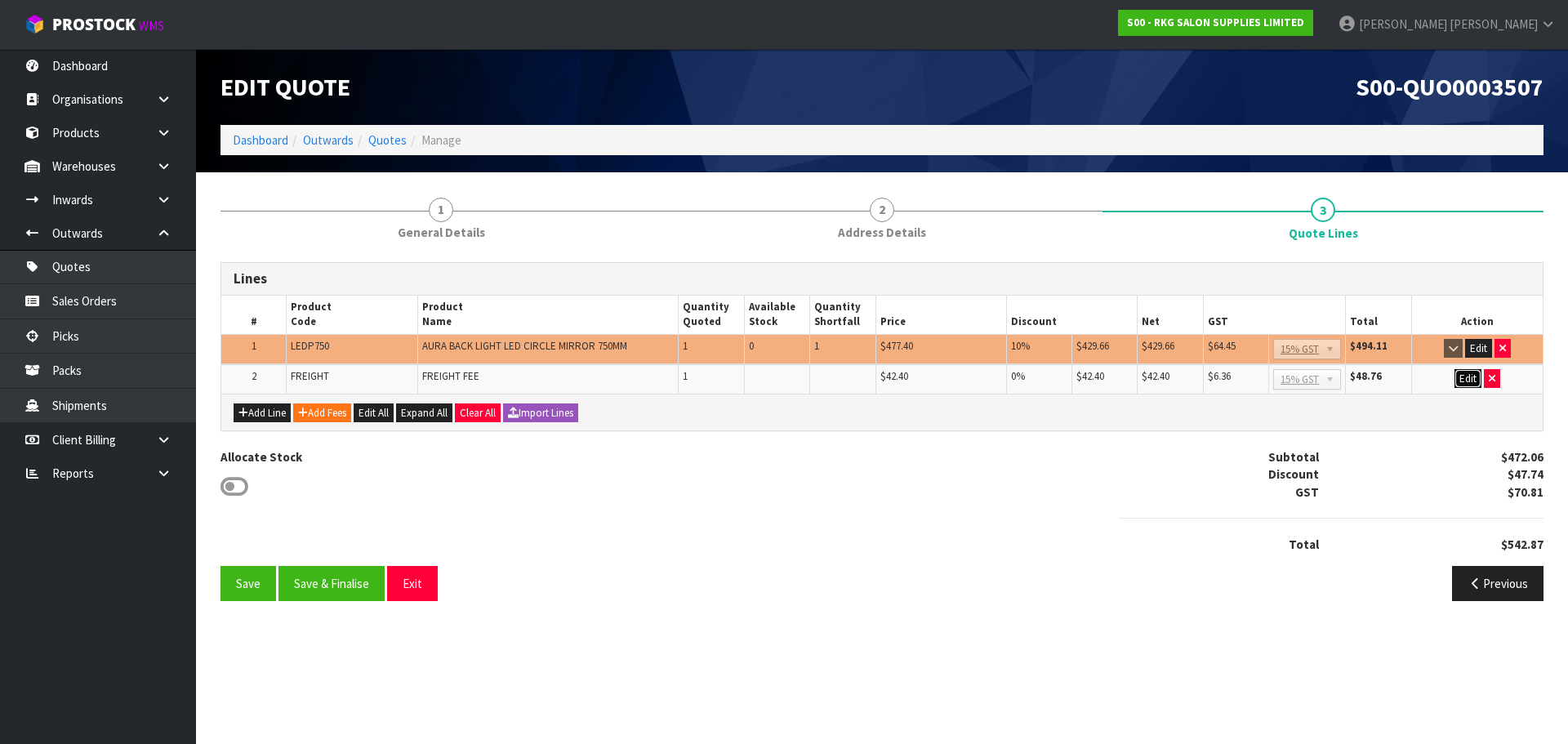
click at [1471, 378] on button "Edit" at bounding box center [1468, 379] width 27 height 19
drag, startPoint x: 933, startPoint y: 379, endPoint x: 891, endPoint y: 382, distance: 42.1
click at [891, 382] on div "42.4" at bounding box center [941, 379] width 122 height 20
type input "48.50"
click at [1470, 383] on button "OK" at bounding box center [1468, 379] width 23 height 19
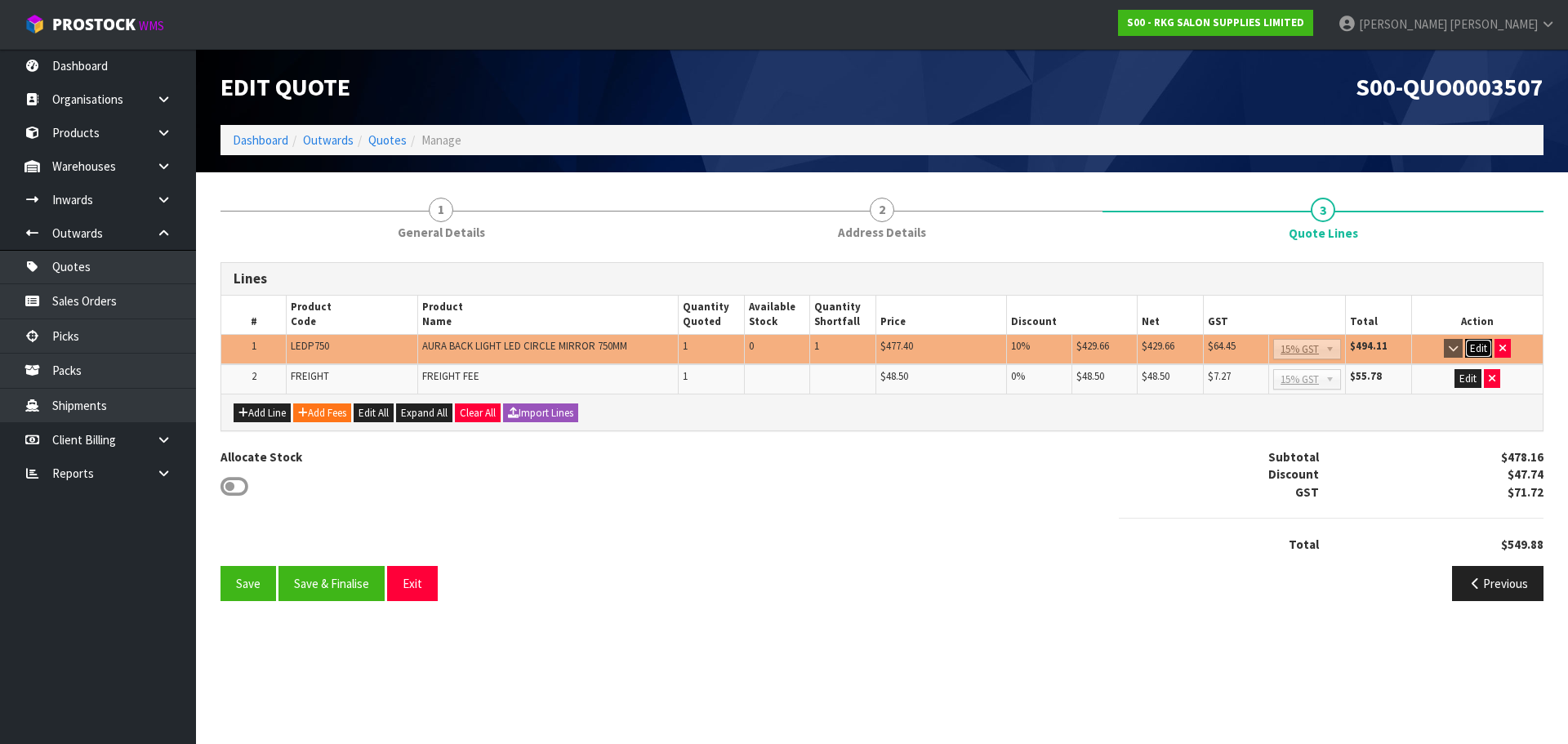
click at [1478, 349] on button "Edit" at bounding box center [1479, 349] width 27 height 19
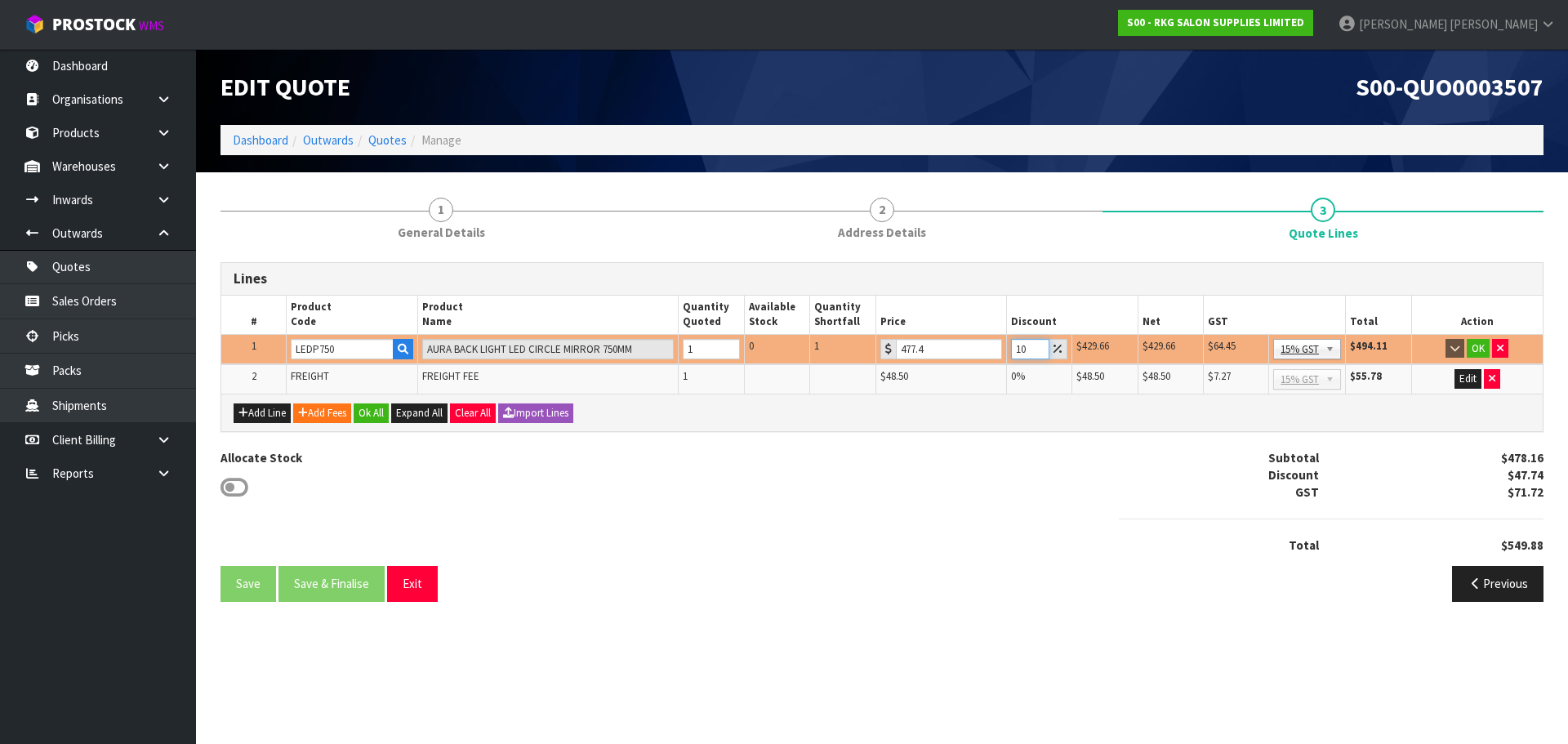
drag, startPoint x: 1025, startPoint y: 349, endPoint x: 1004, endPoint y: 351, distance: 21.1
click at [1004, 351] on tr "1 LEDP750 AURA BACK LIGHT LED CIRCLE MIRROR 750MM 1 0 1 477.4 10 $429.66 $47.74…" at bounding box center [883, 349] width 1322 height 30
type input "15"
click at [1477, 349] on button "OK" at bounding box center [1479, 349] width 23 height 19
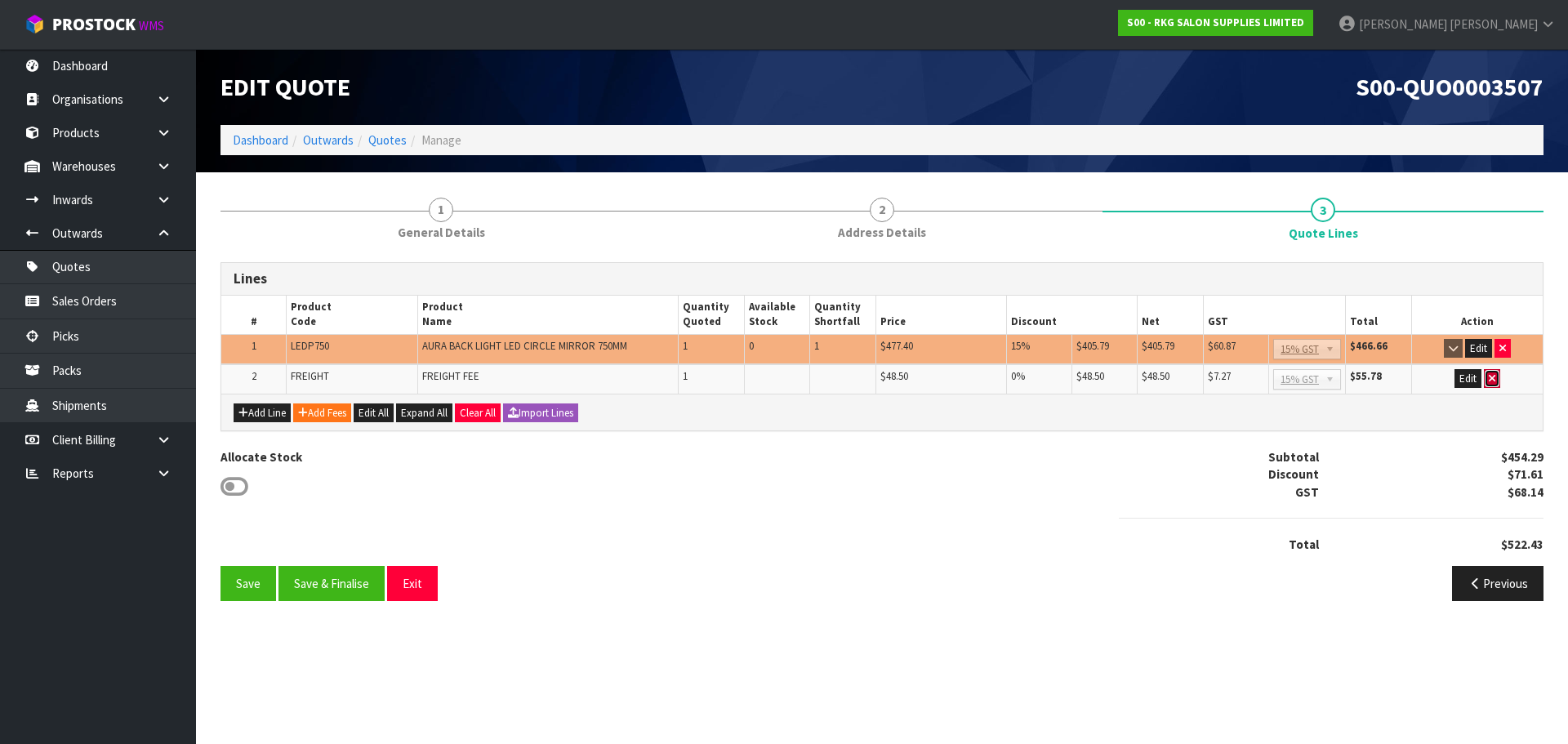
click at [1489, 377] on icon "button" at bounding box center [1492, 379] width 6 height 11
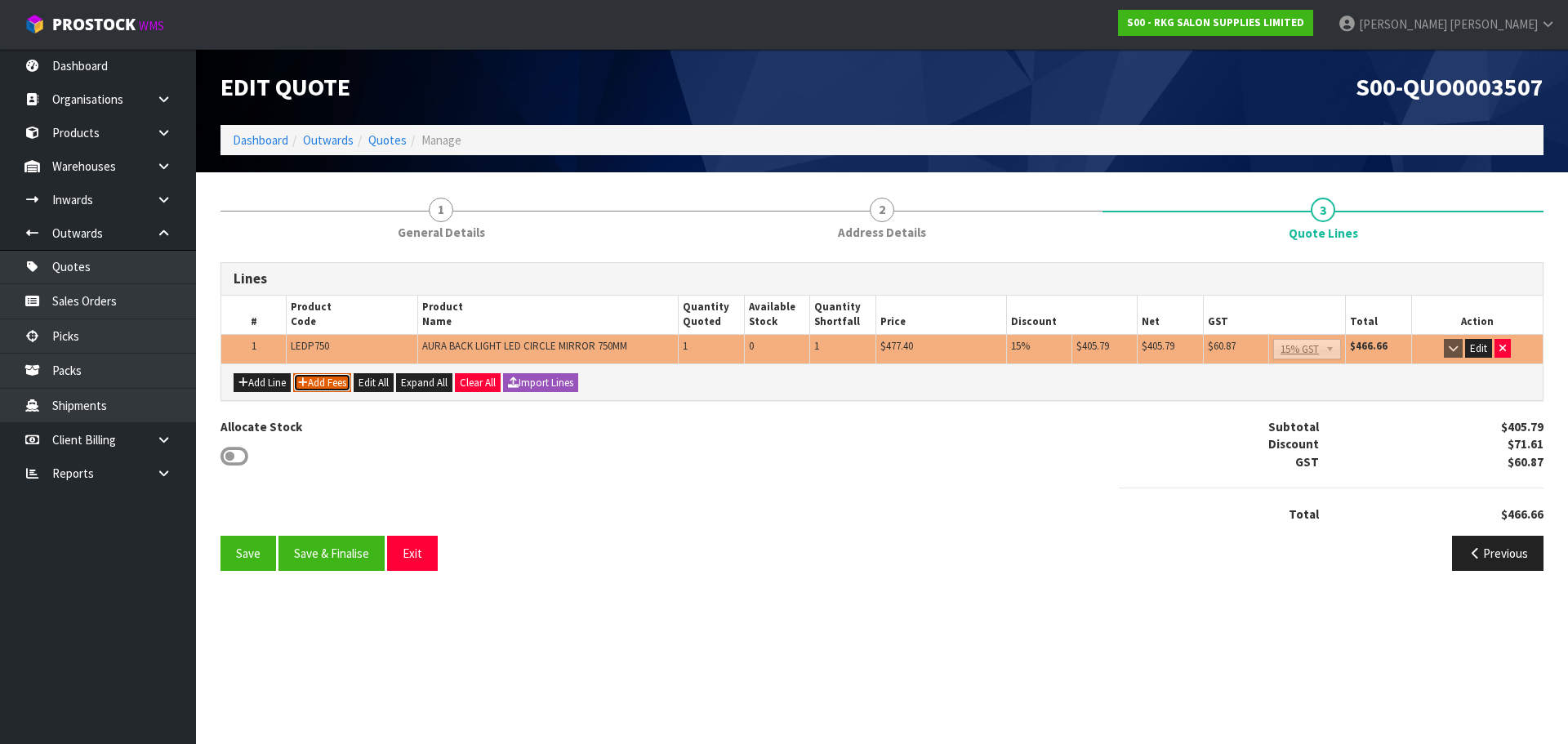
click at [315, 378] on button "Add Fees" at bounding box center [323, 383] width 58 height 19
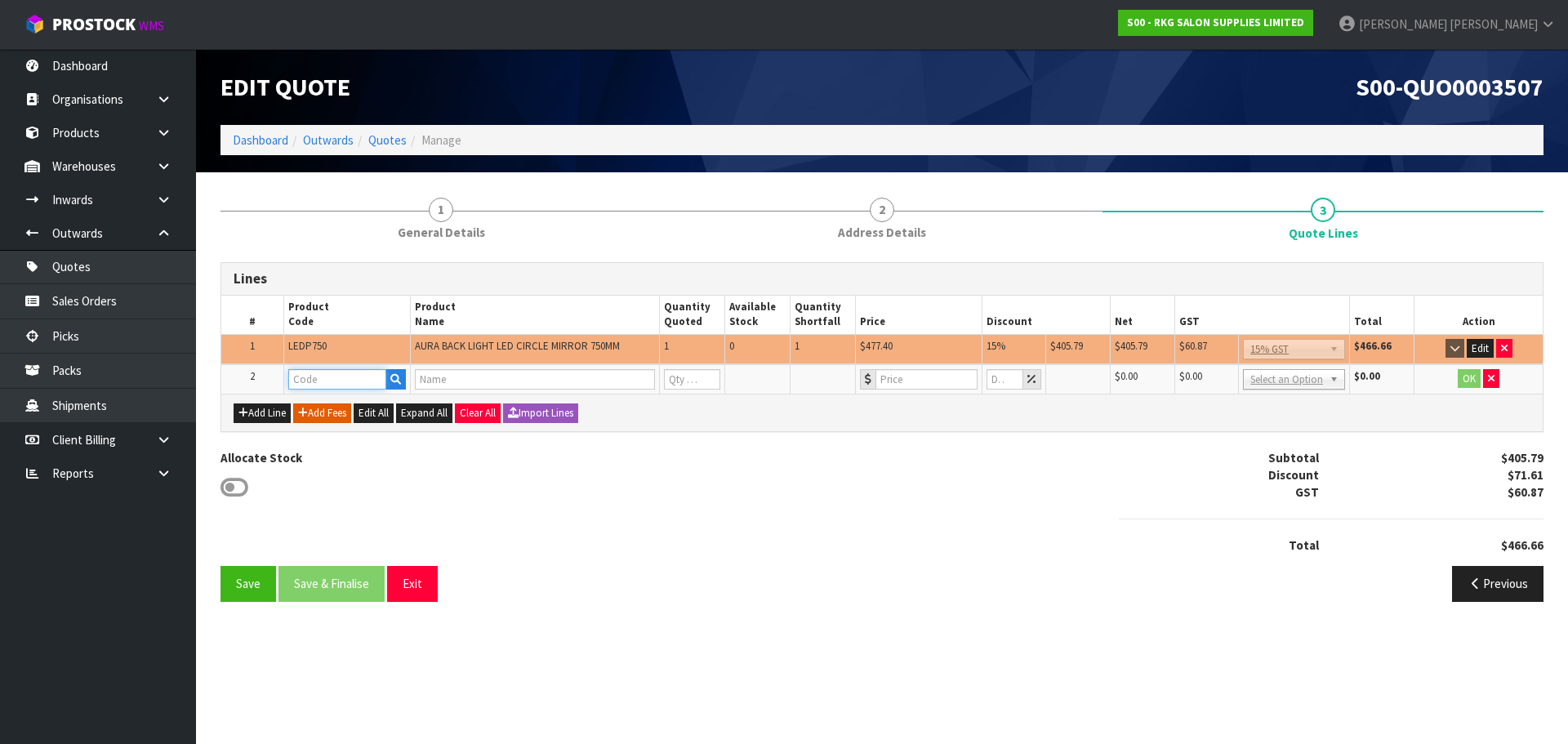
click at [315, 378] on input "text" at bounding box center [337, 379] width 98 height 20
type input "FRE"
click at [325, 402] on strong "FRE" at bounding box center [316, 407] width 20 height 16
type input "FREIGHT"
type input "FREIGHT FEE"
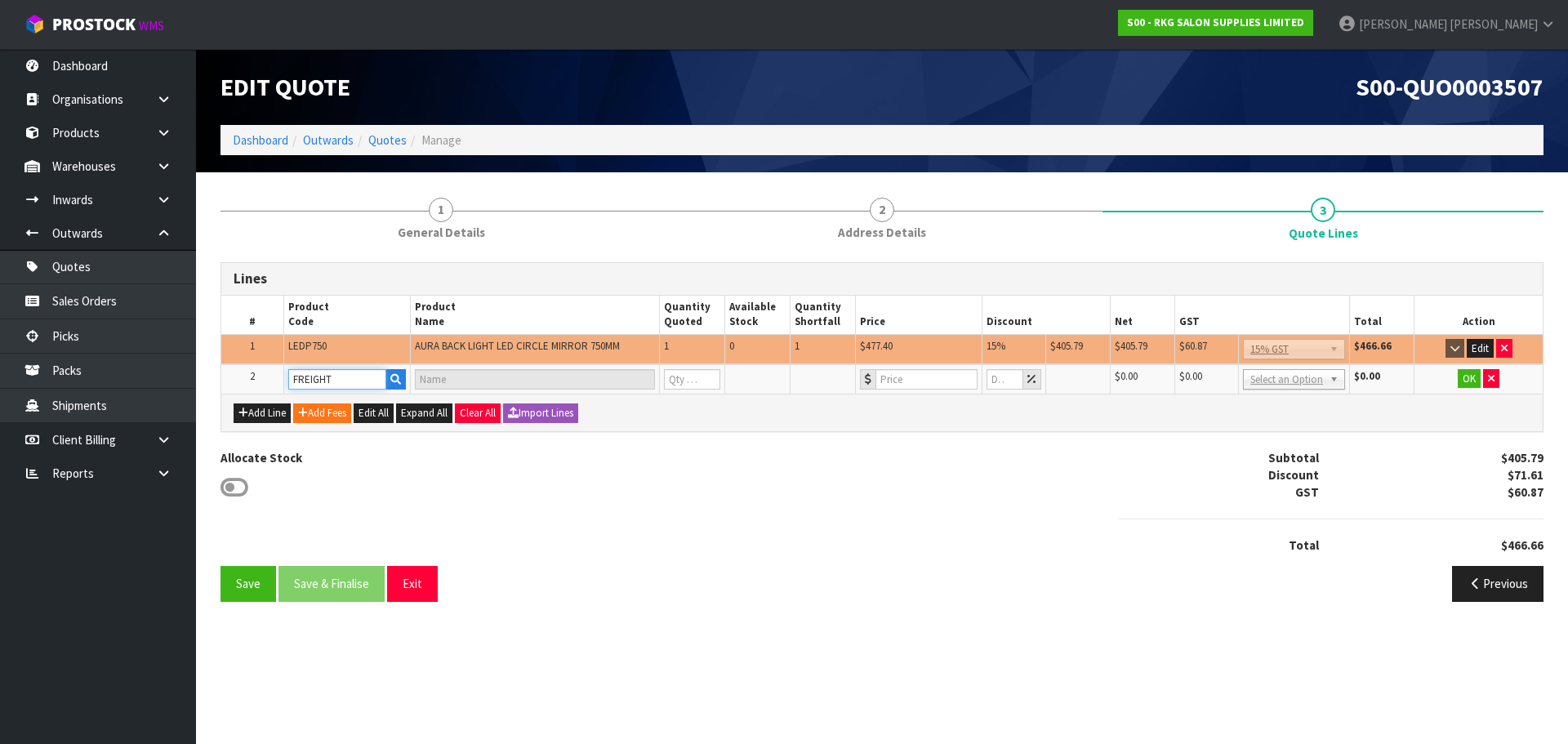
type input "1"
type input "0"
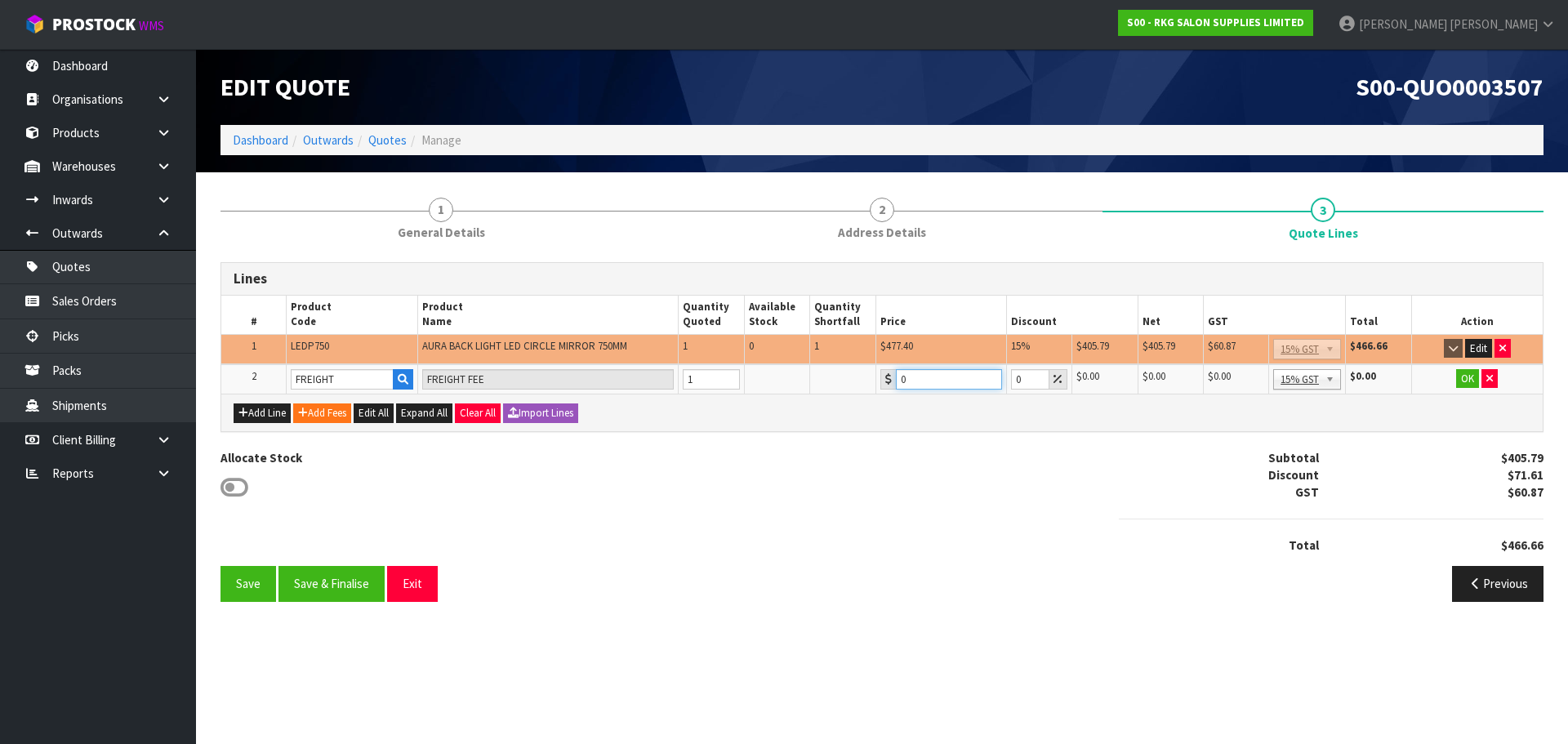
drag, startPoint x: 927, startPoint y: 379, endPoint x: 899, endPoint y: 381, distance: 28.1
click at [899, 381] on input "0" at bounding box center [948, 379] width 106 height 20
type input "48.50"
click at [1465, 378] on button "OK" at bounding box center [1468, 379] width 23 height 19
click at [344, 587] on button "Save & Finalise" at bounding box center [331, 584] width 106 height 35
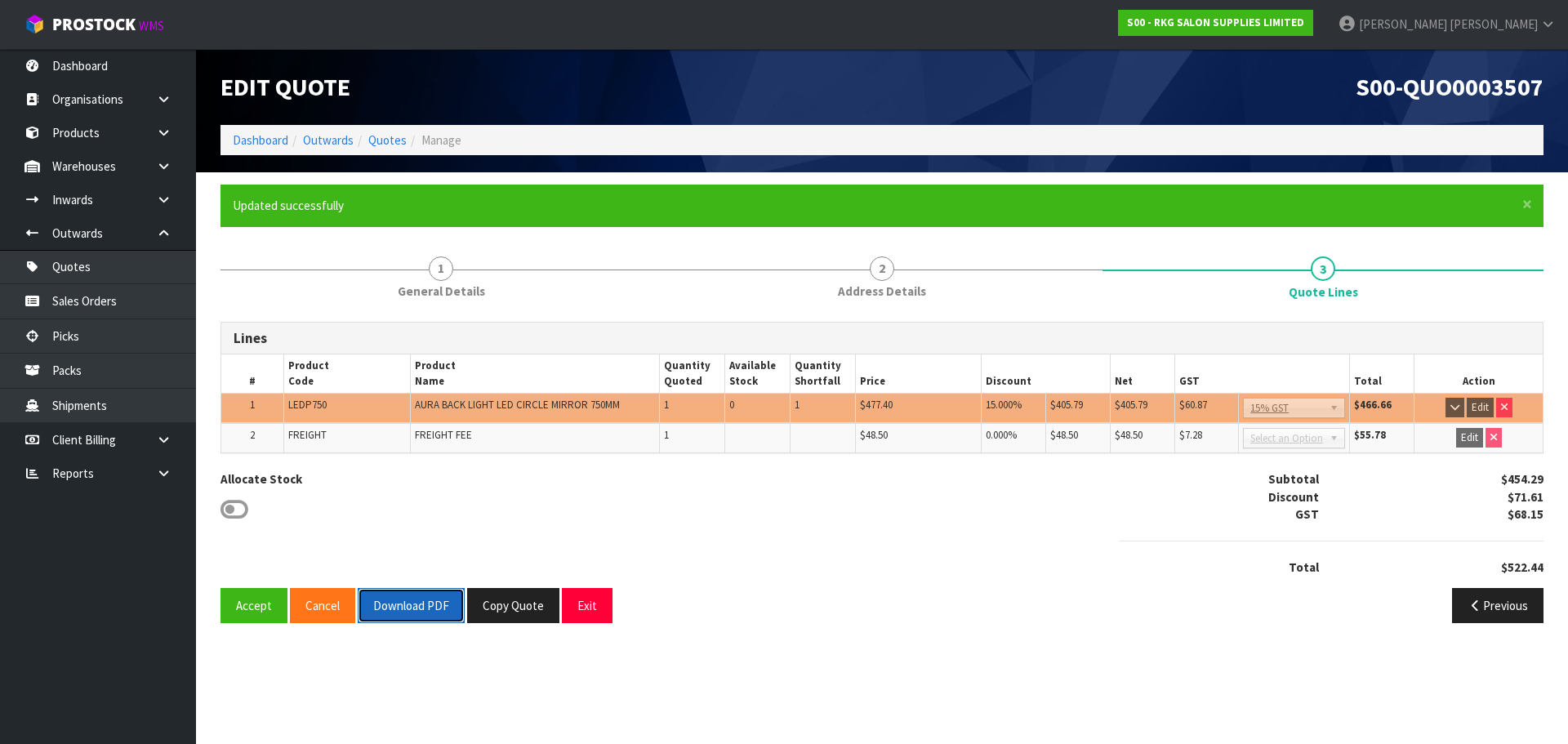
click at [423, 603] on button "Download PDF" at bounding box center [411, 606] width 107 height 35
